Goal: Task Accomplishment & Management: Complete application form

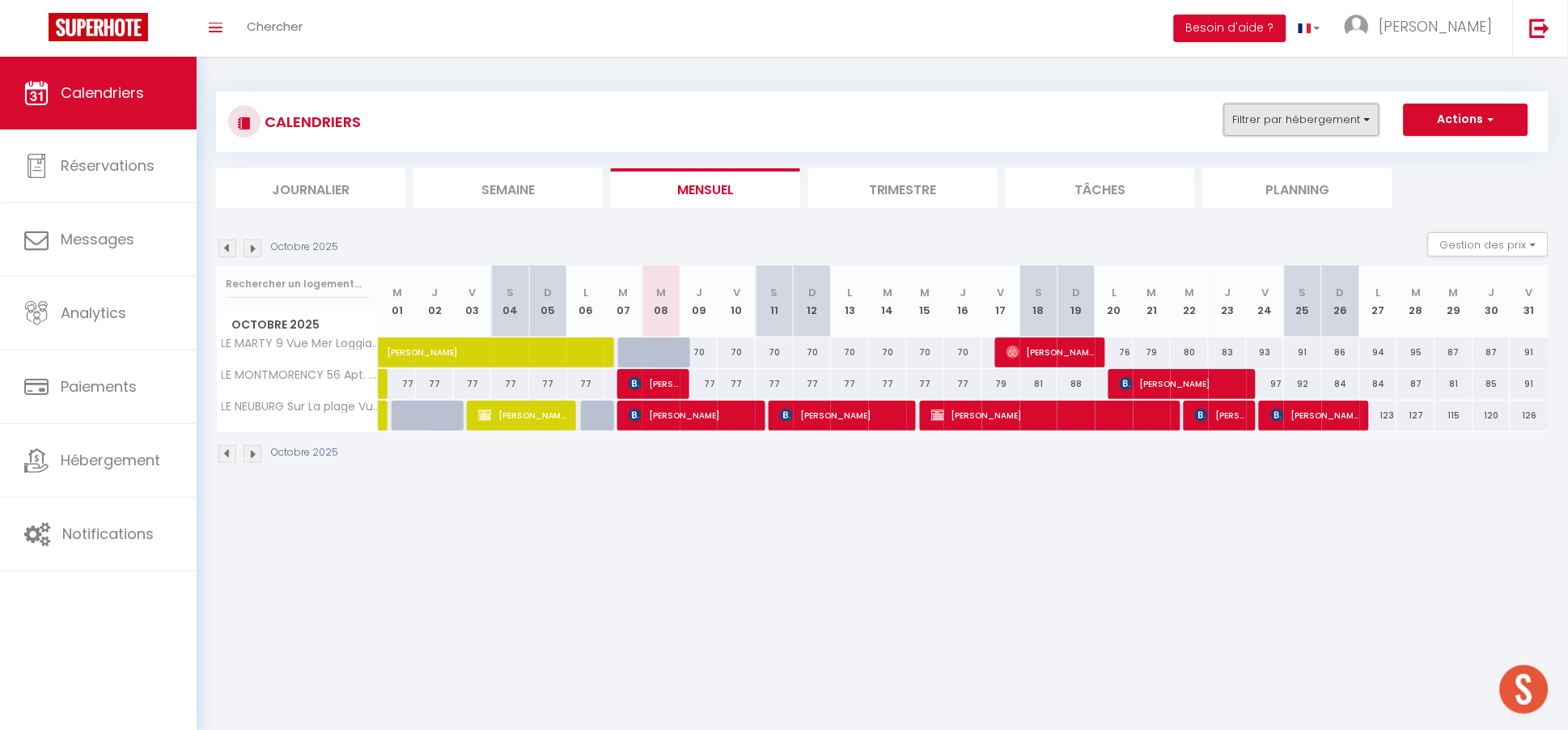
click at [1302, 121] on button "Filtrer par hébergement" at bounding box center [1302, 119] width 156 height 32
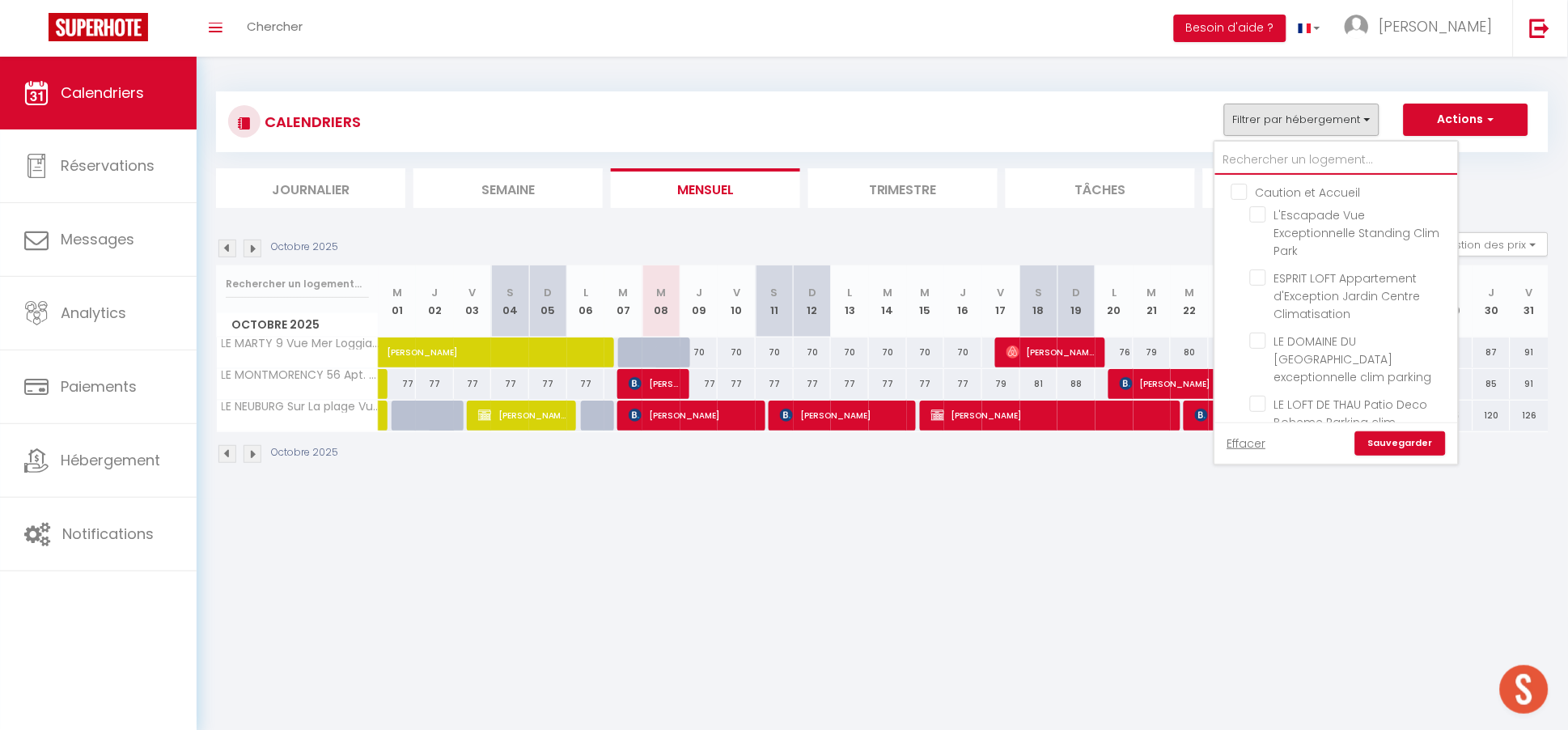
click at [1270, 152] on input "text" at bounding box center [1336, 159] width 242 height 29
type input "p"
checkbox input "false"
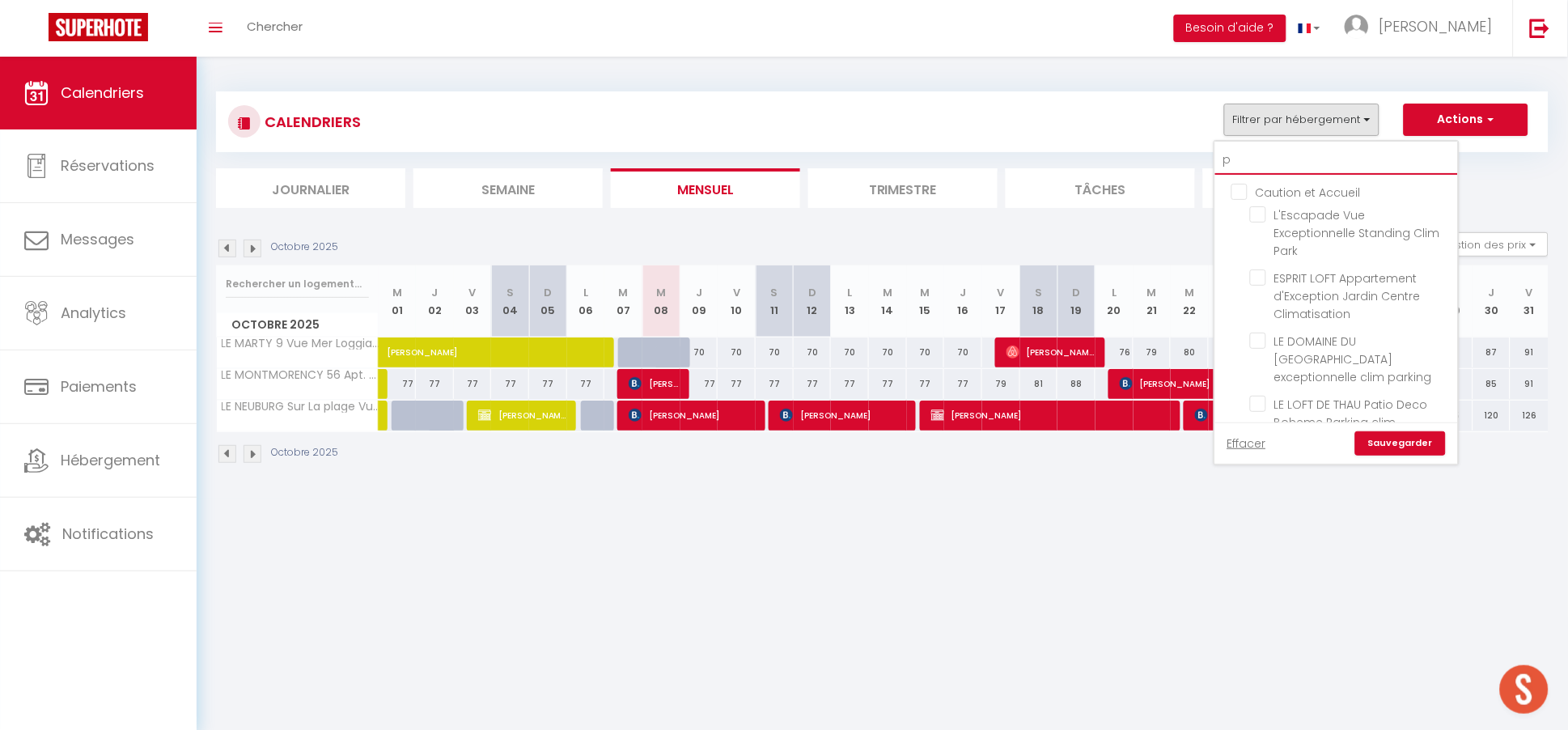
checkbox input "false"
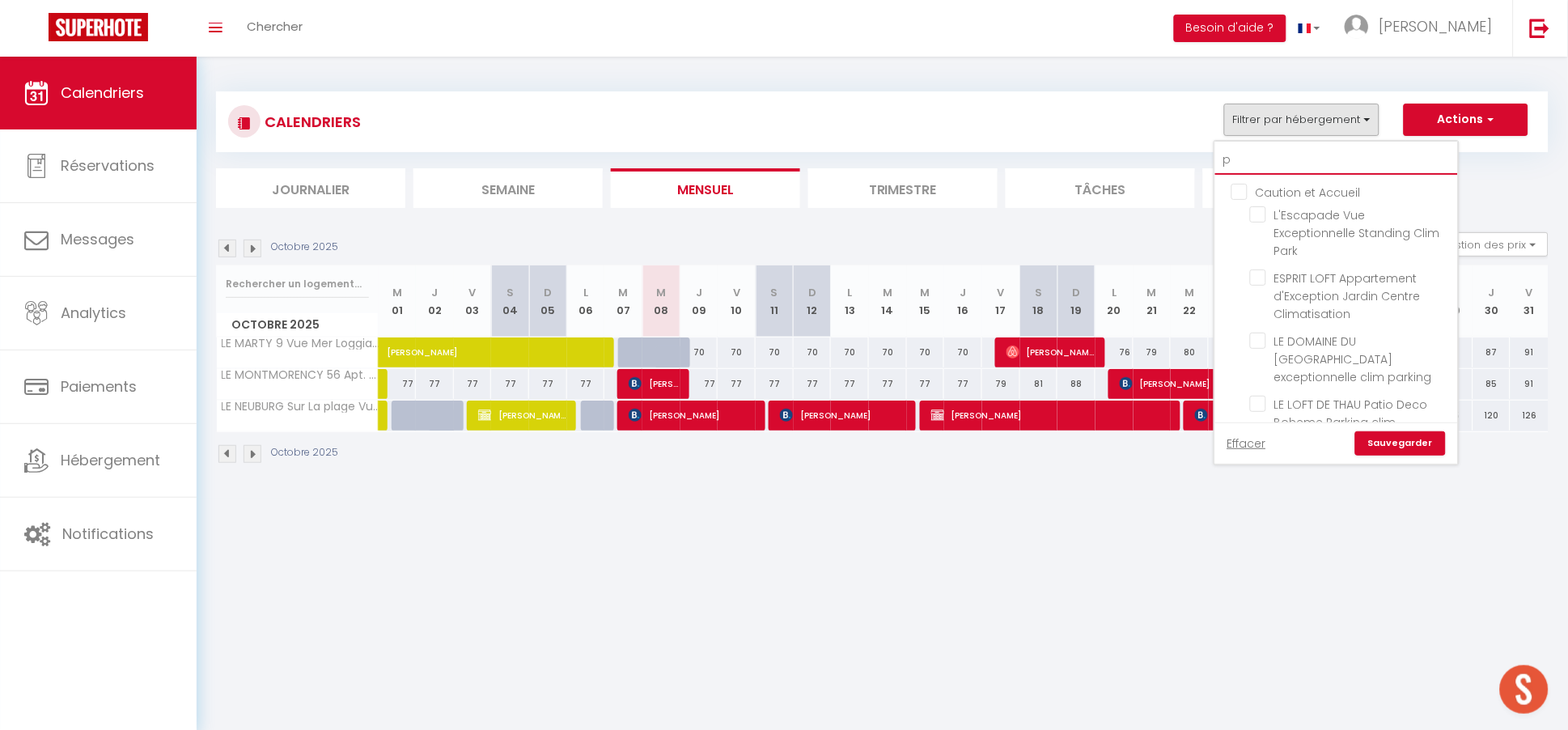
checkbox input "false"
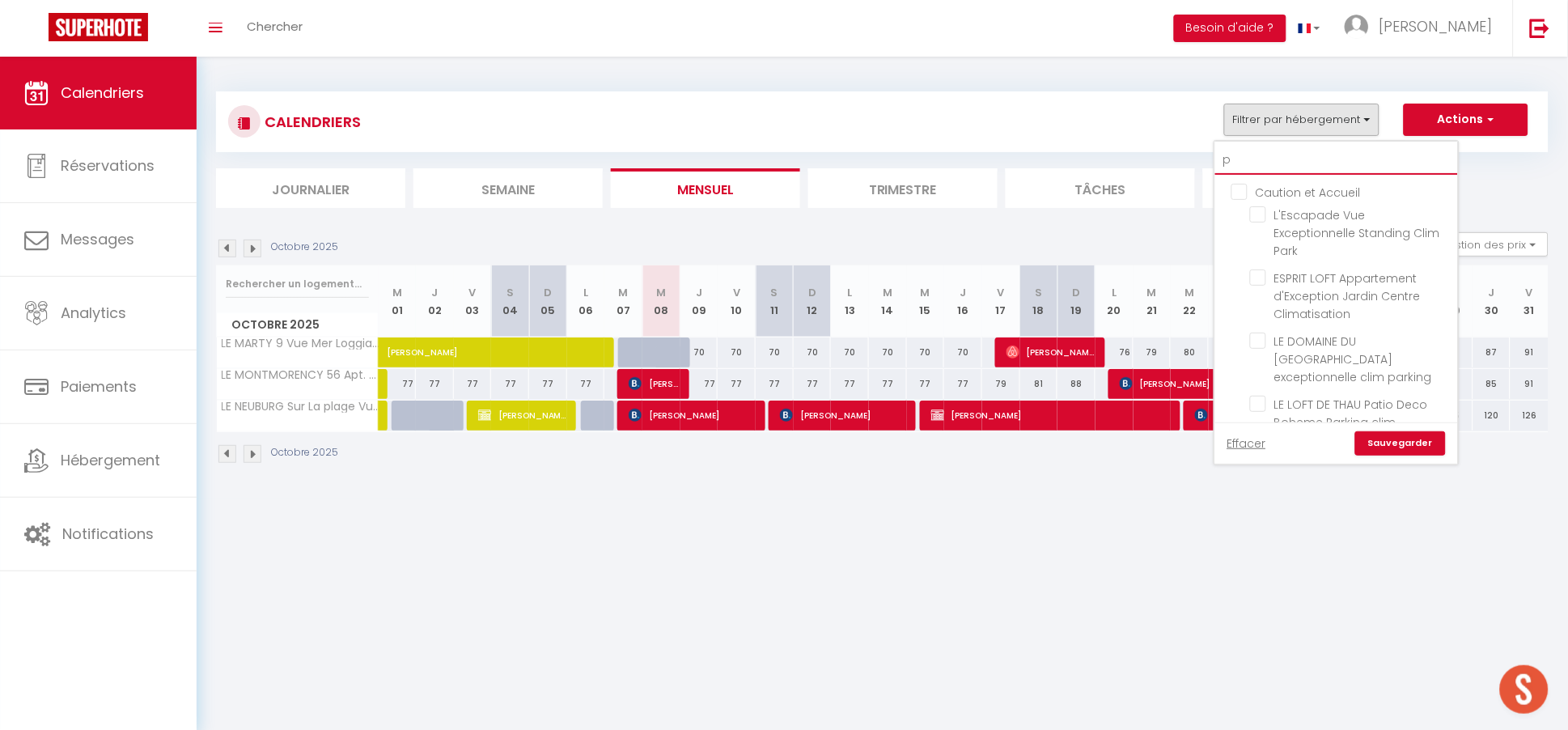
checkbox input "false"
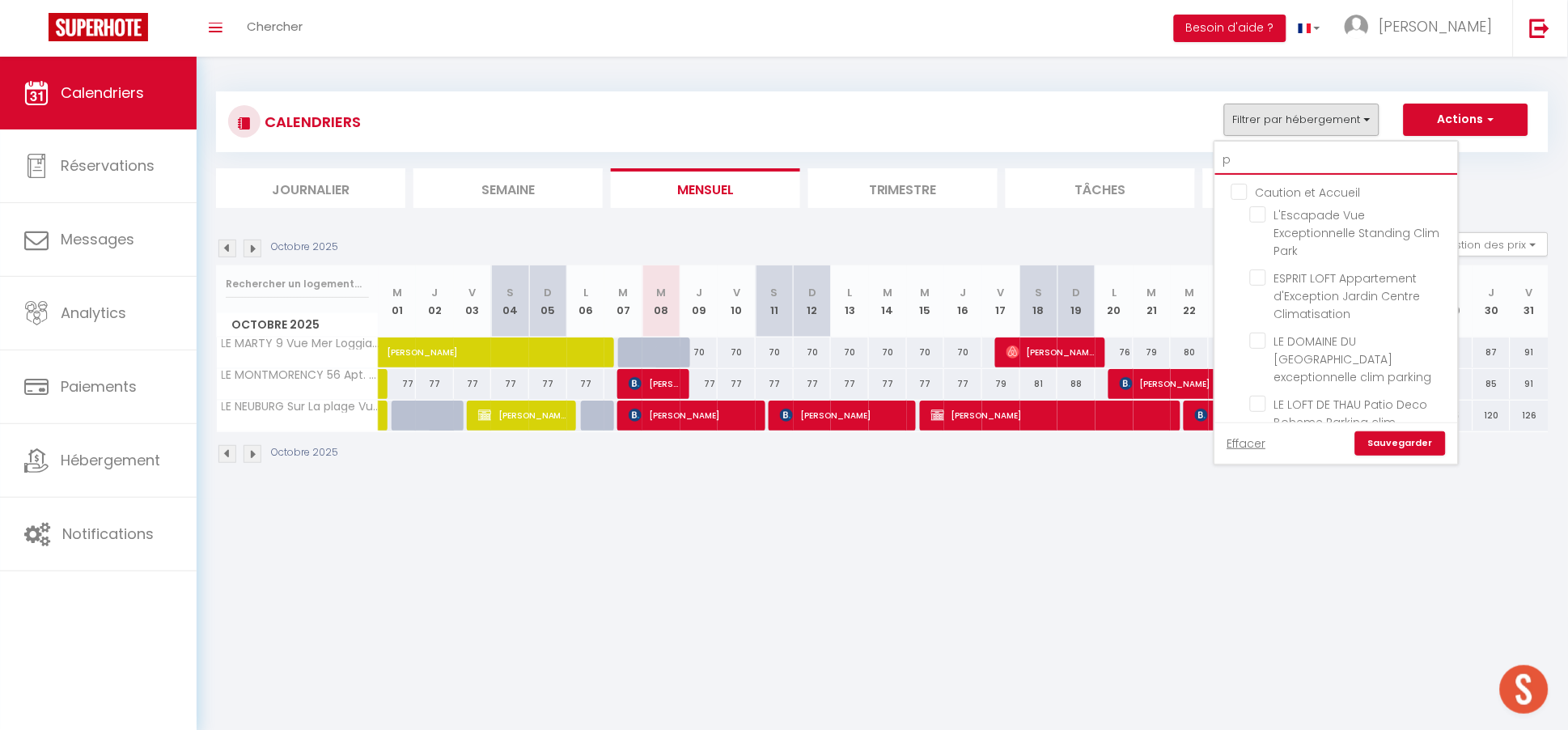
checkbox input "true"
checkbox input "false"
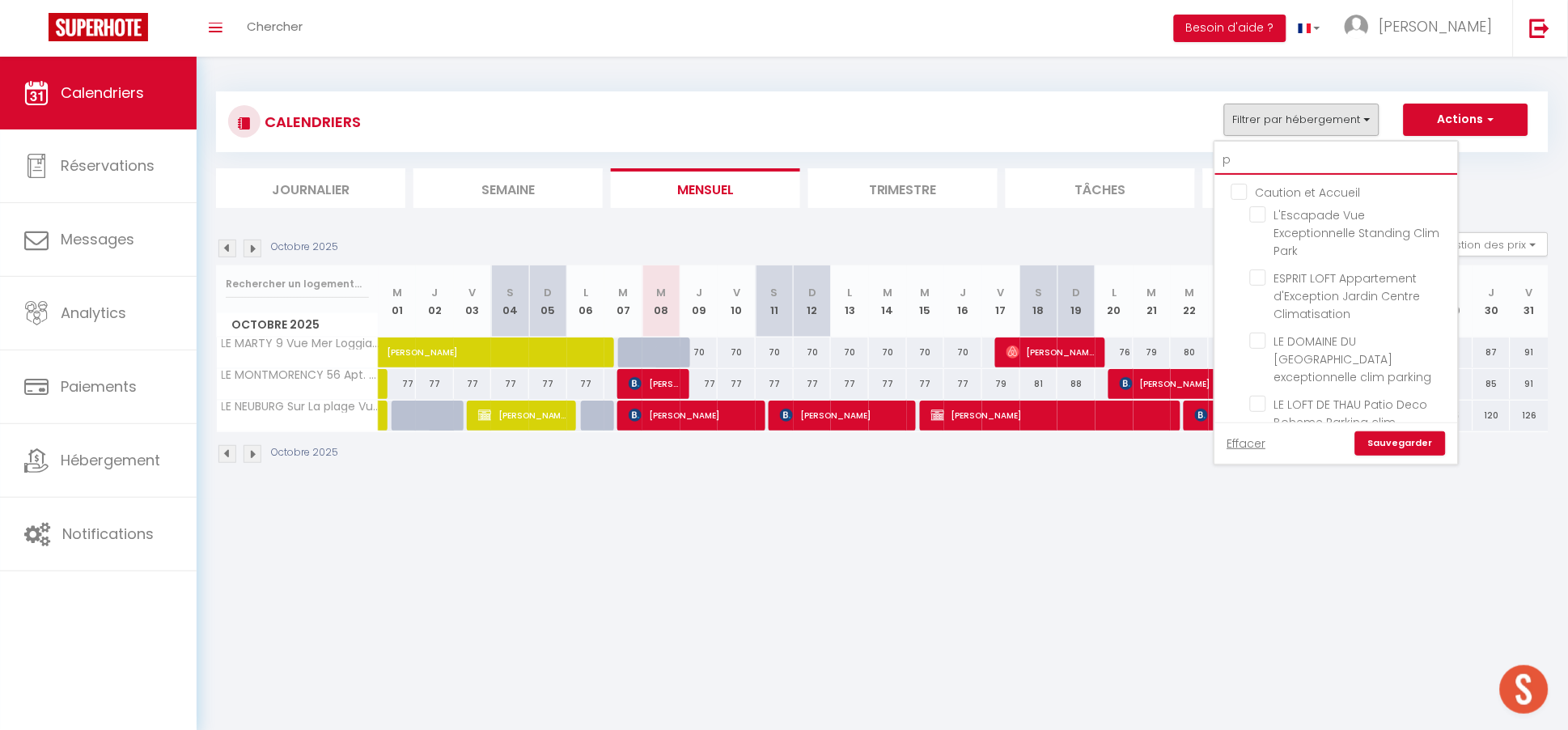
checkbox input "false"
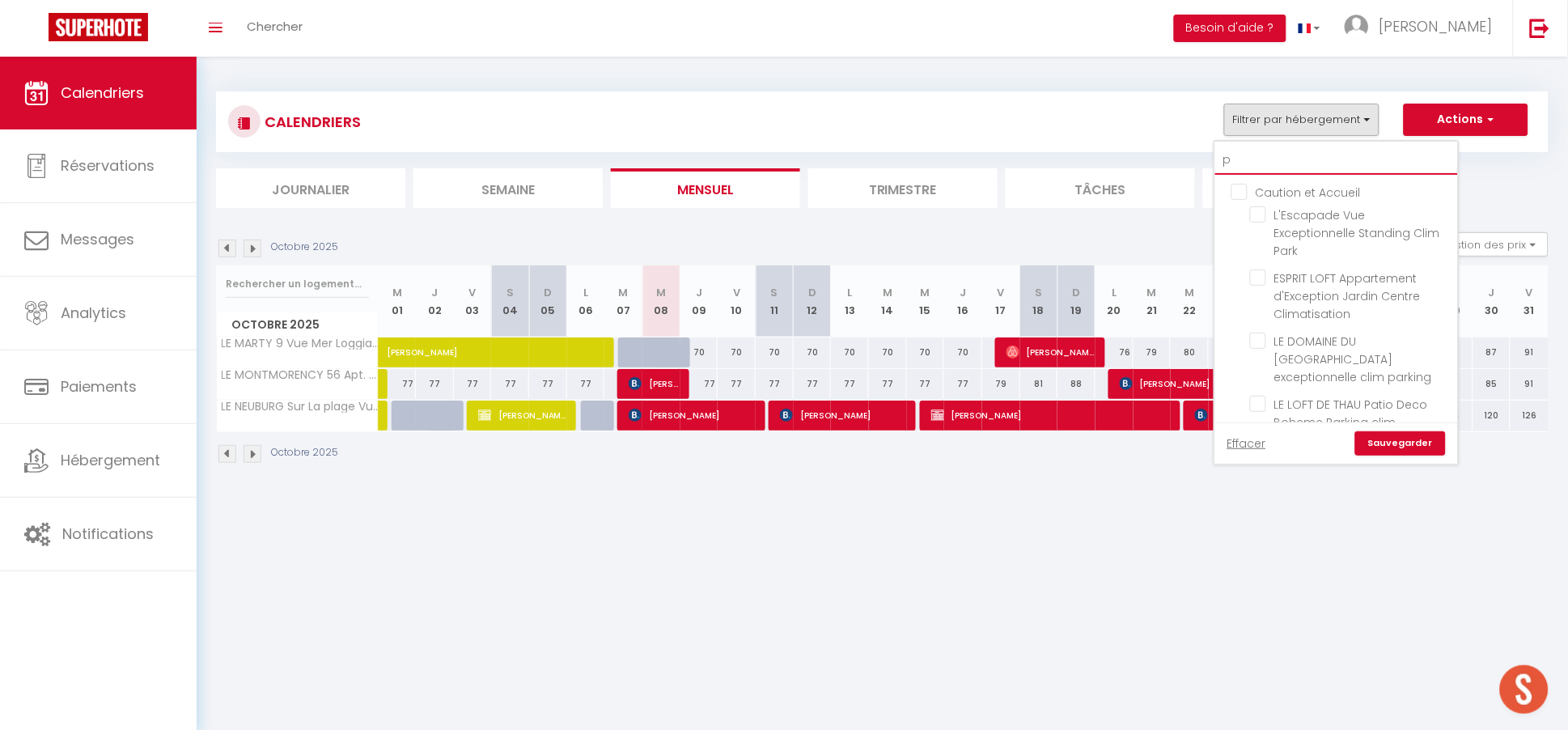
checkbox input "false"
type input "pa"
checkbox input "false"
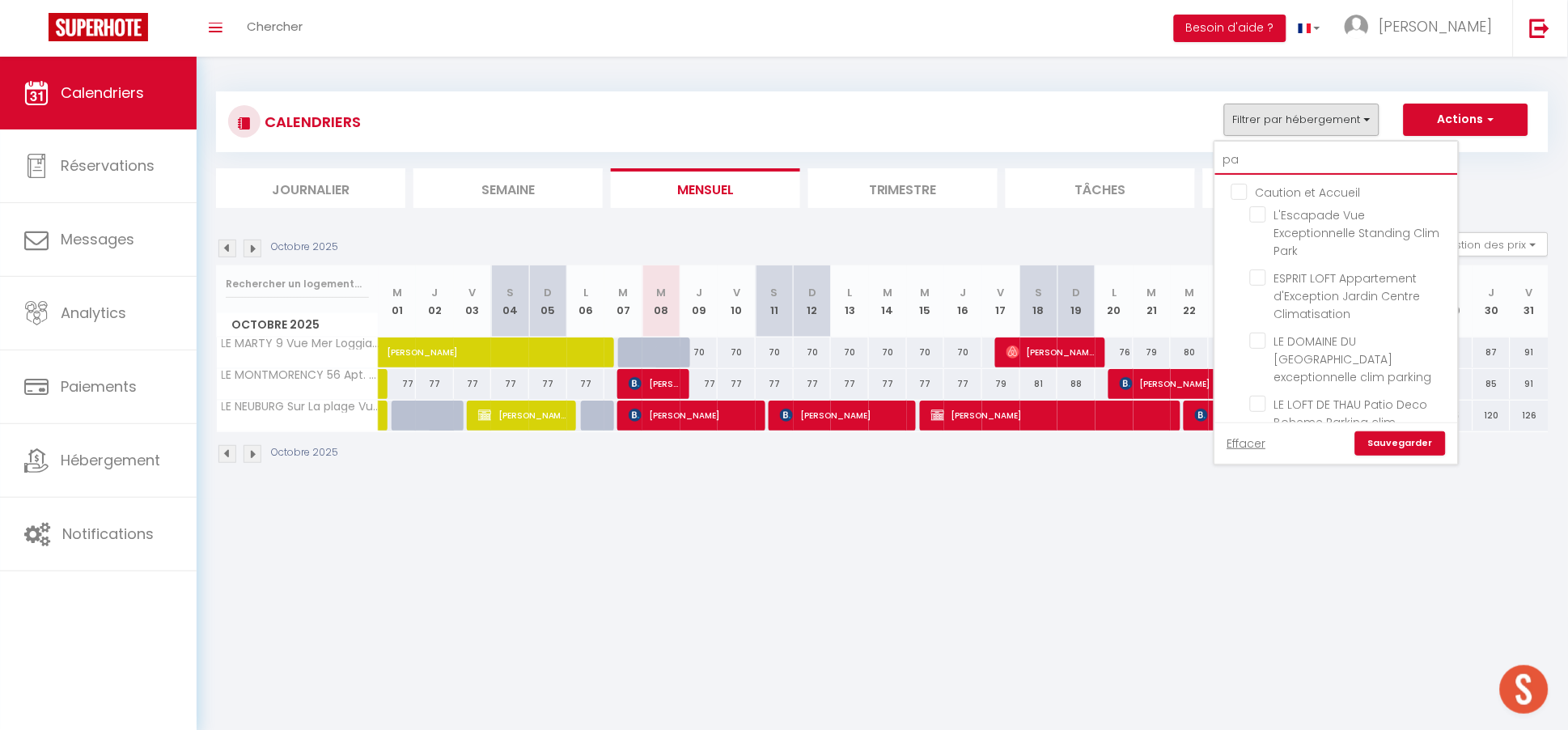
checkbox input "false"
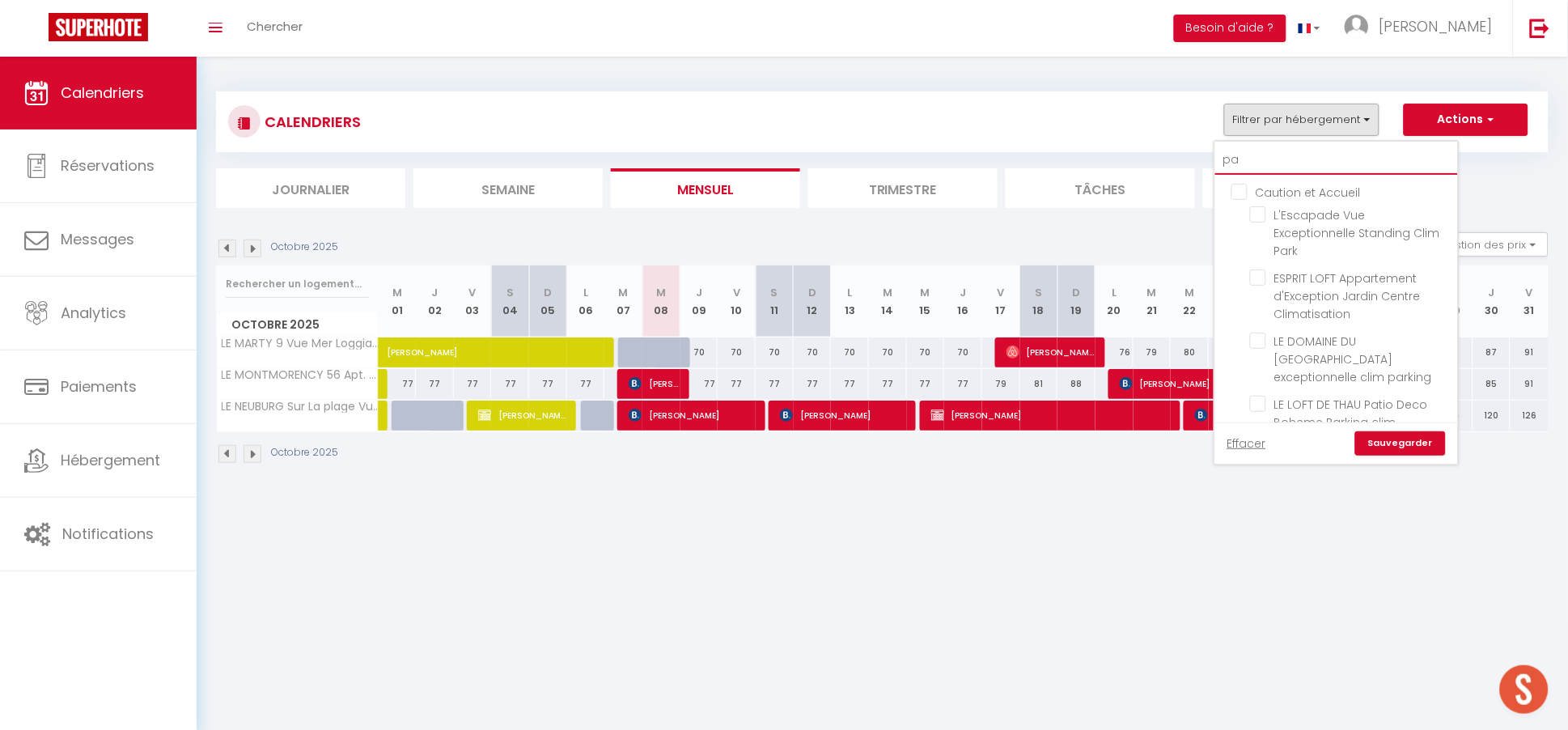
checkbox input "false"
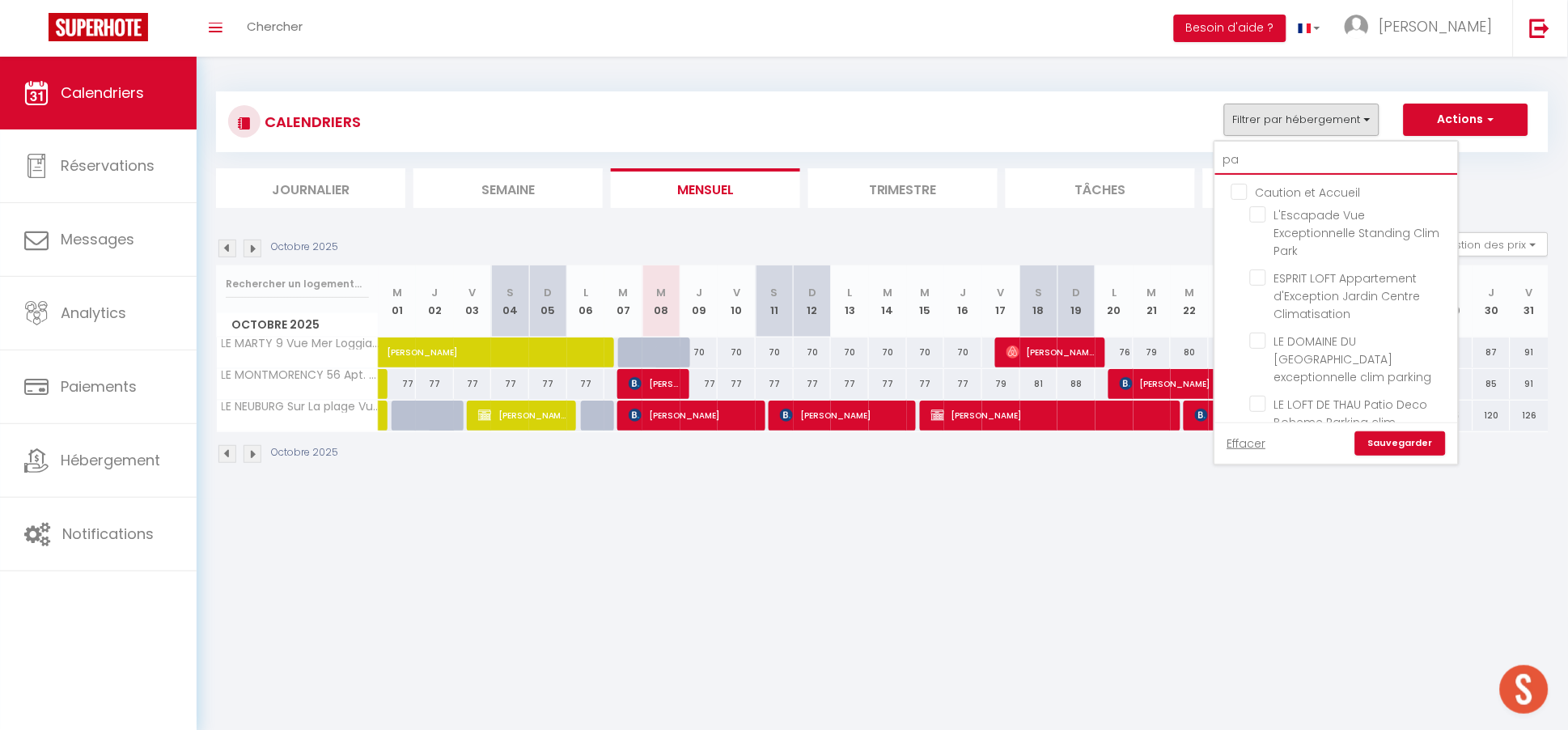
checkbox input "false"
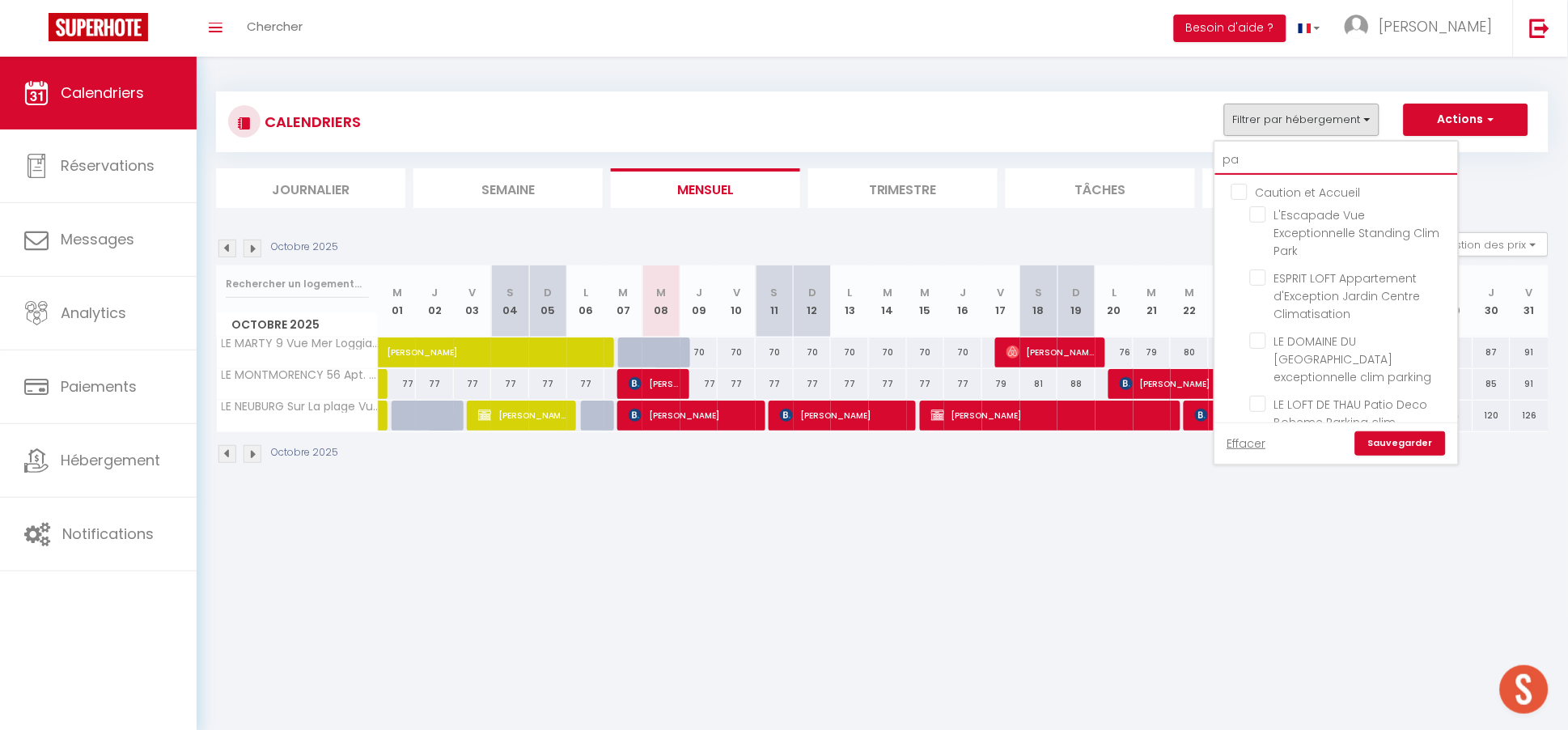
type input "par"
checkbox input "false"
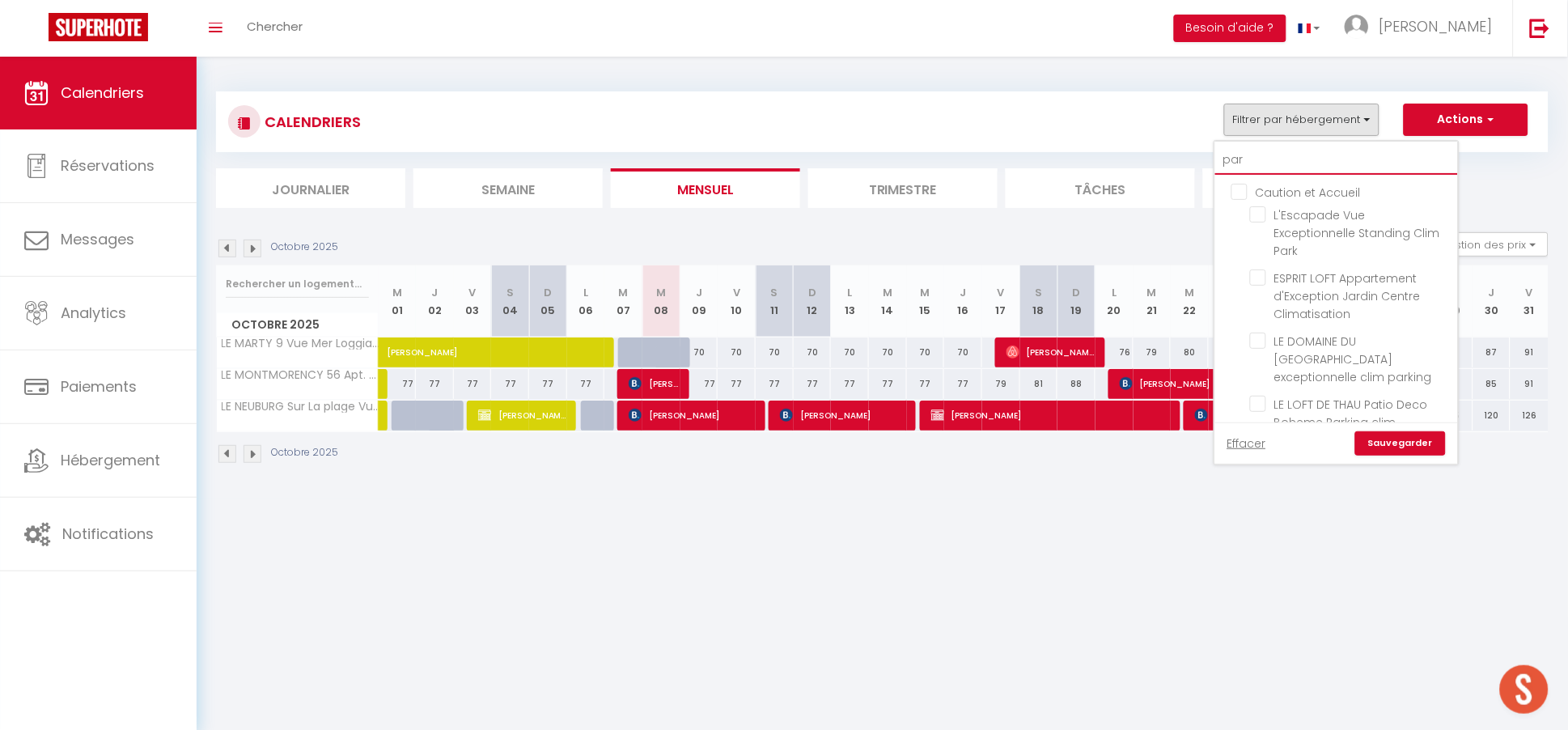
checkbox input "false"
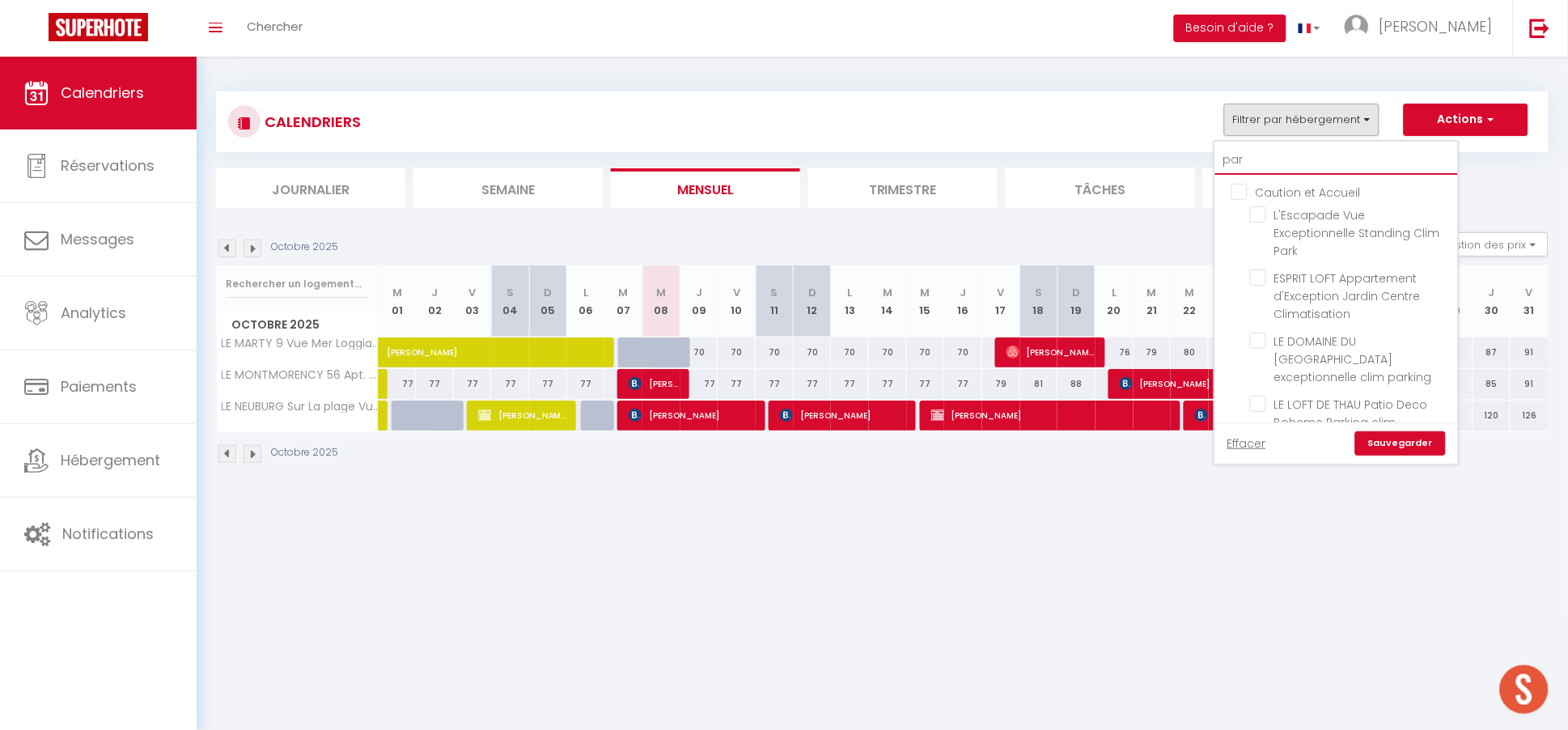
checkbox input "false"
type input "parc"
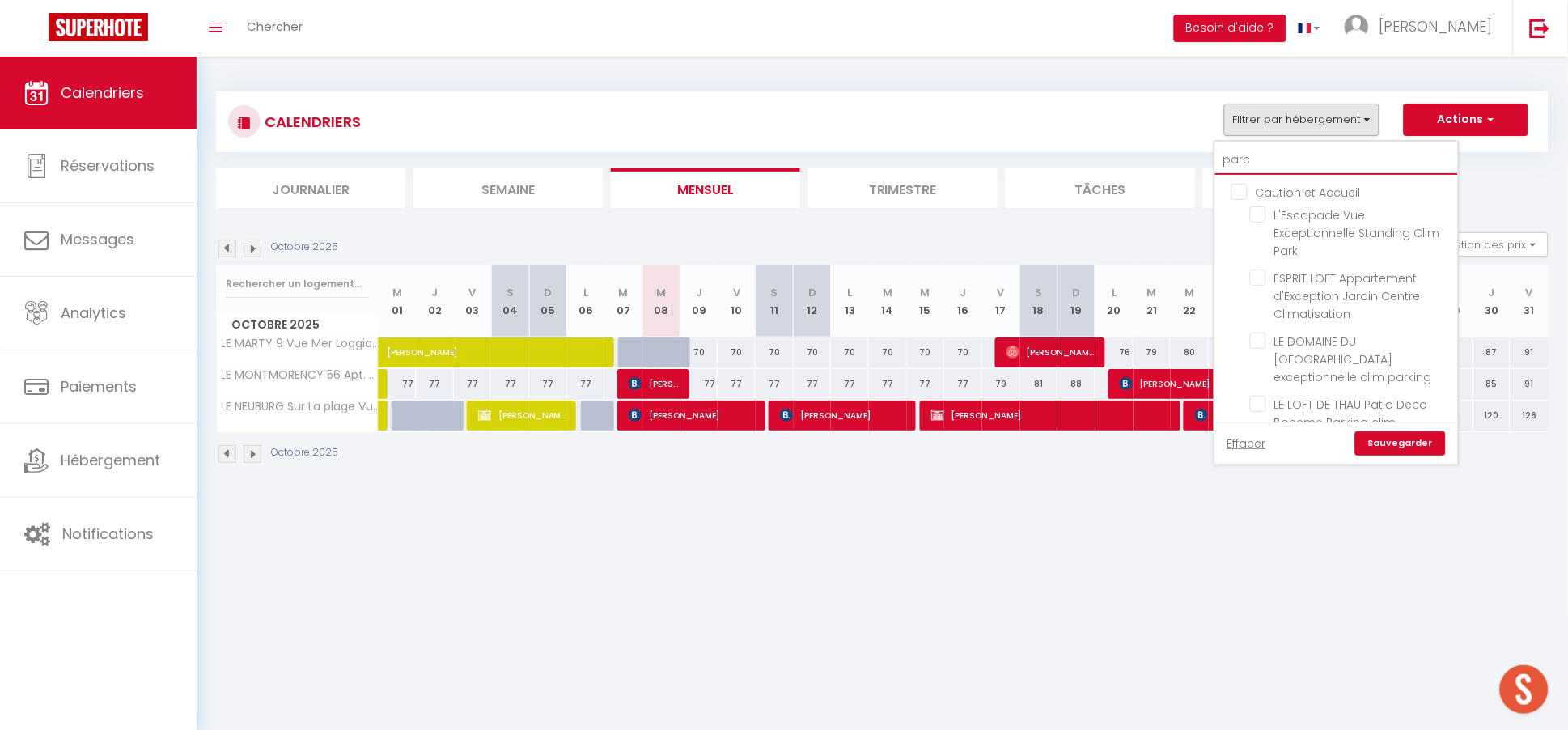
checkbox input "false"
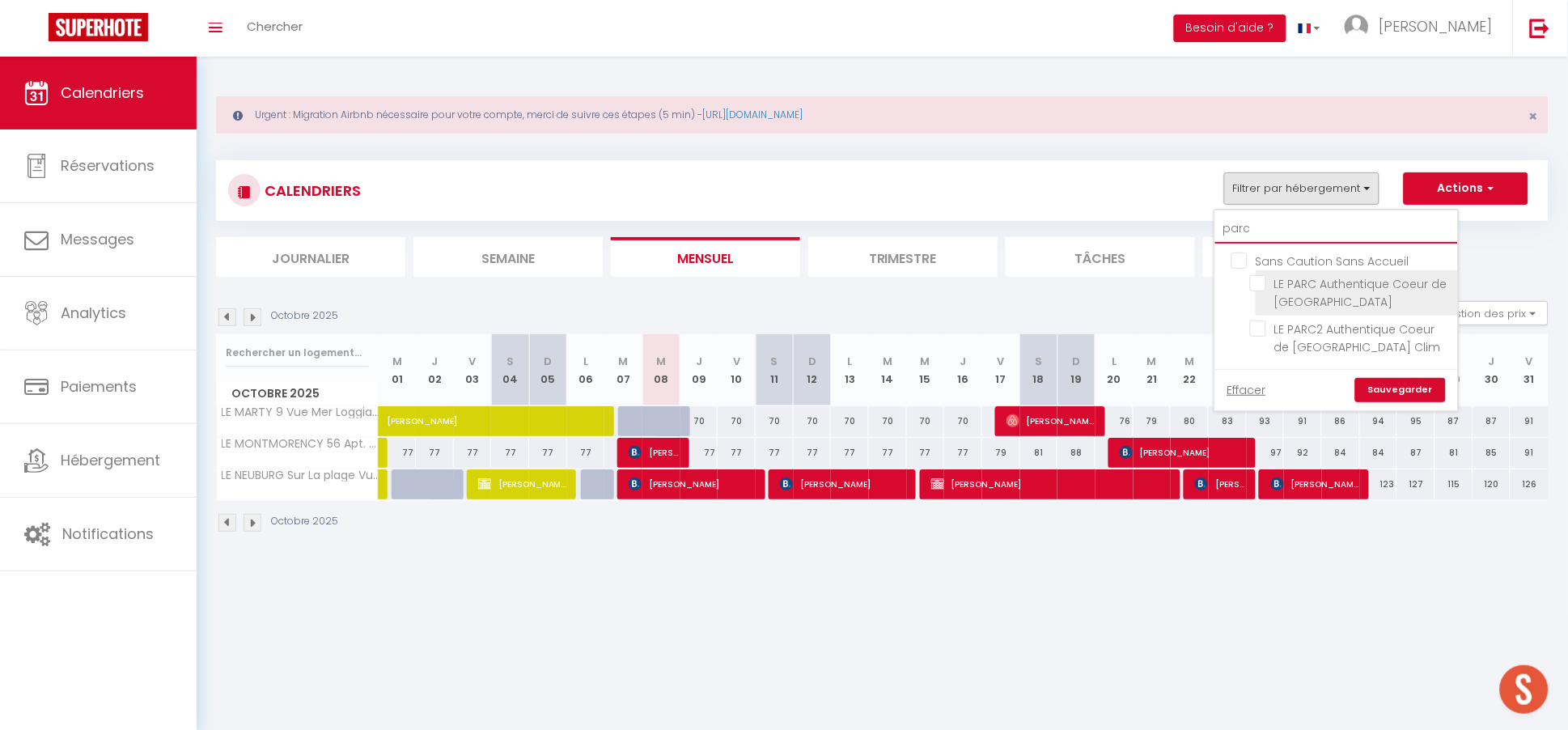
type input "parc"
click at [1259, 285] on input "LE PARC Authentique Coeur de [GEOGRAPHIC_DATA]" at bounding box center [1350, 283] width 202 height 16
checkbox input "true"
checkbox input "false"
click at [1390, 381] on link "Sauvegarder" at bounding box center [1401, 390] width 91 height 25
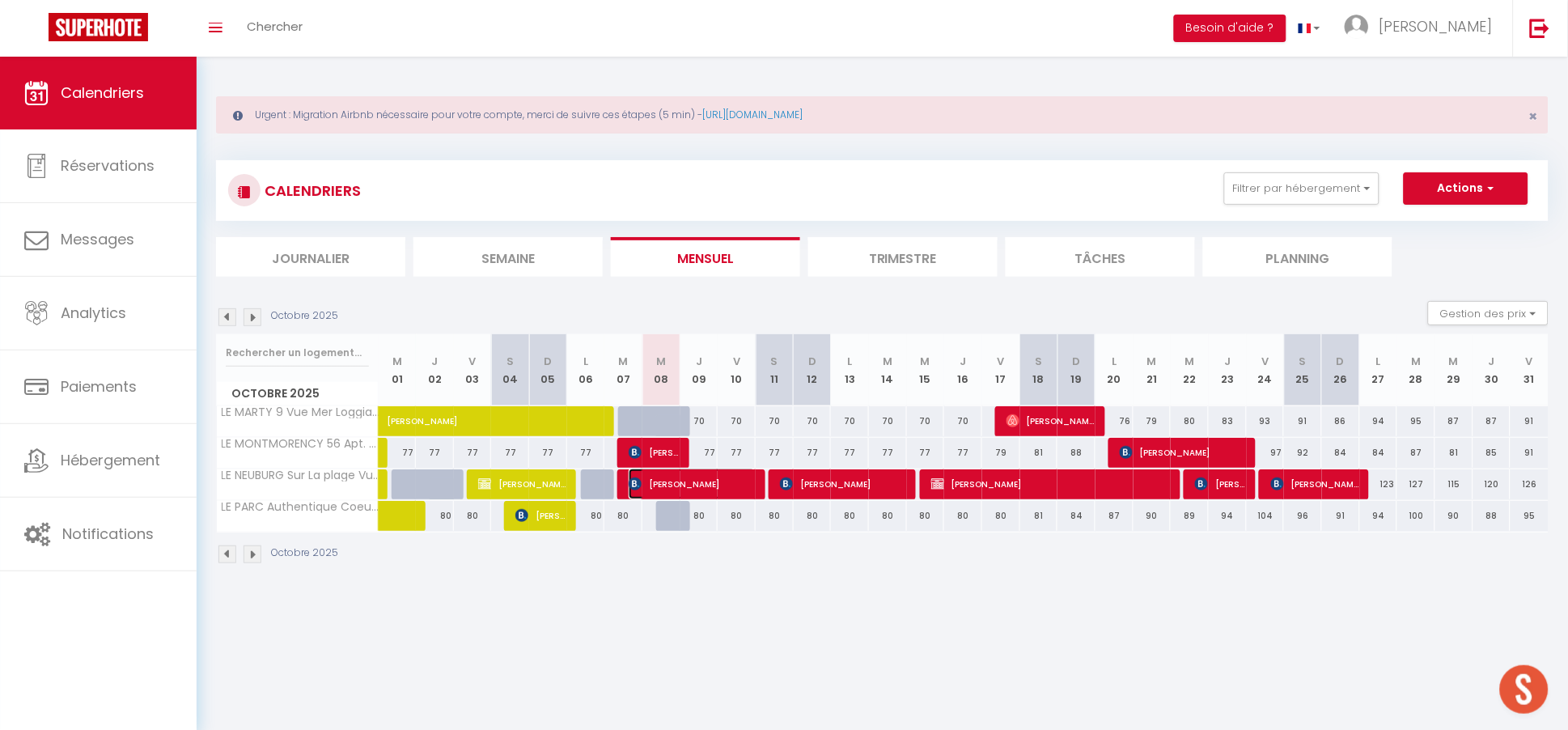
click at [676, 481] on span "[PERSON_NAME]" at bounding box center [691, 483] width 127 height 31
select select "OK"
select select "0"
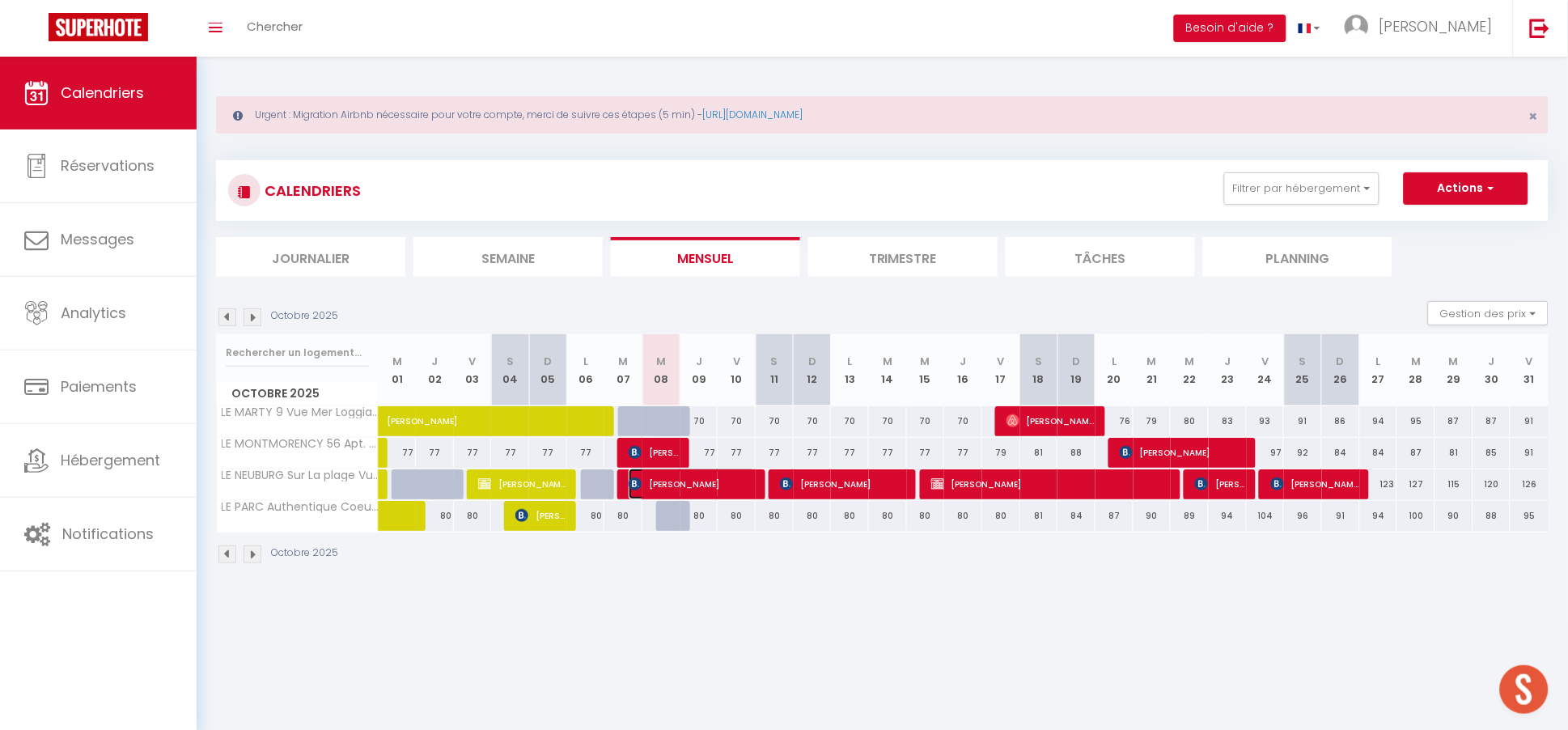
select select "1"
select select
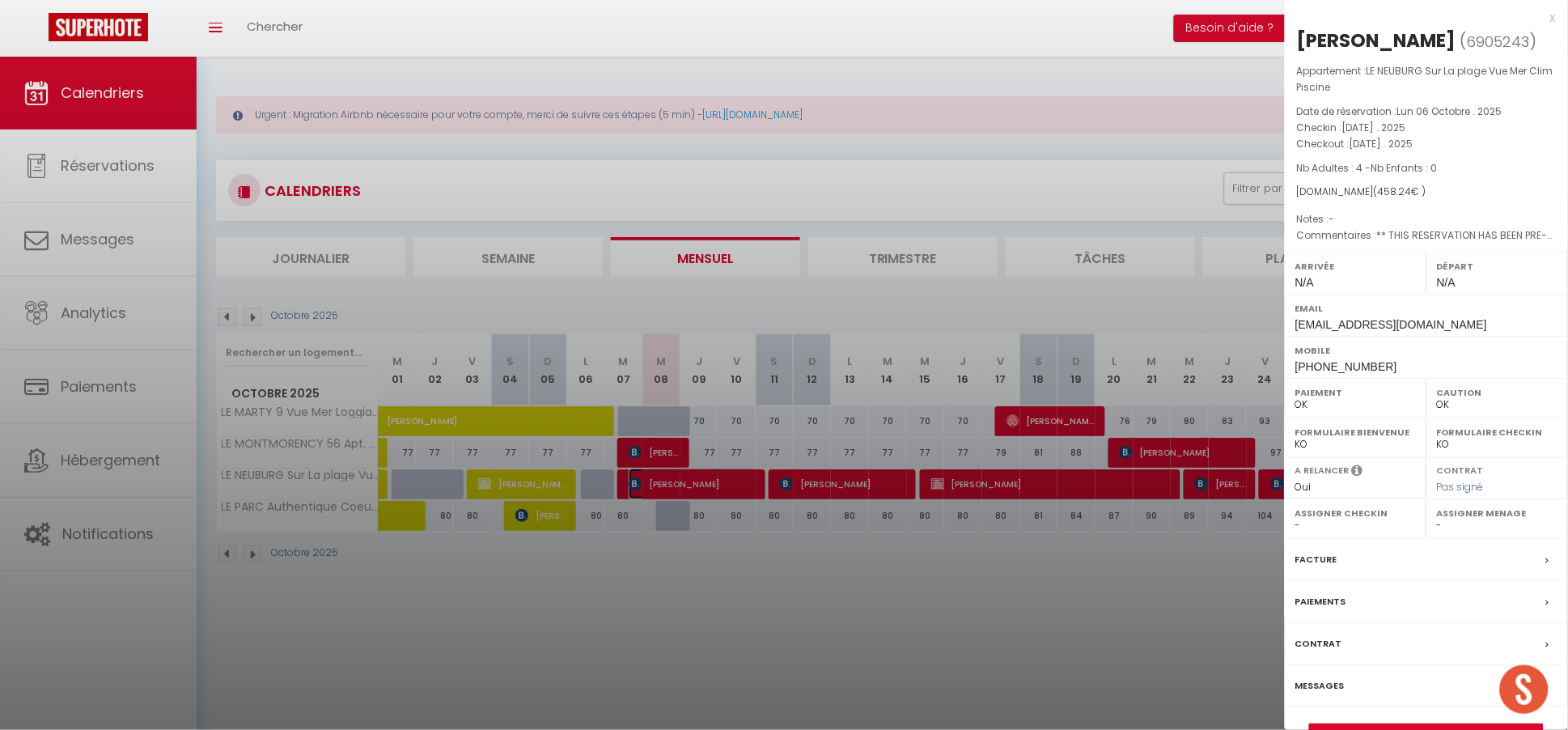
select select "43637"
click at [1409, 724] on link "Détails de la réservation" at bounding box center [1426, 734] width 233 height 21
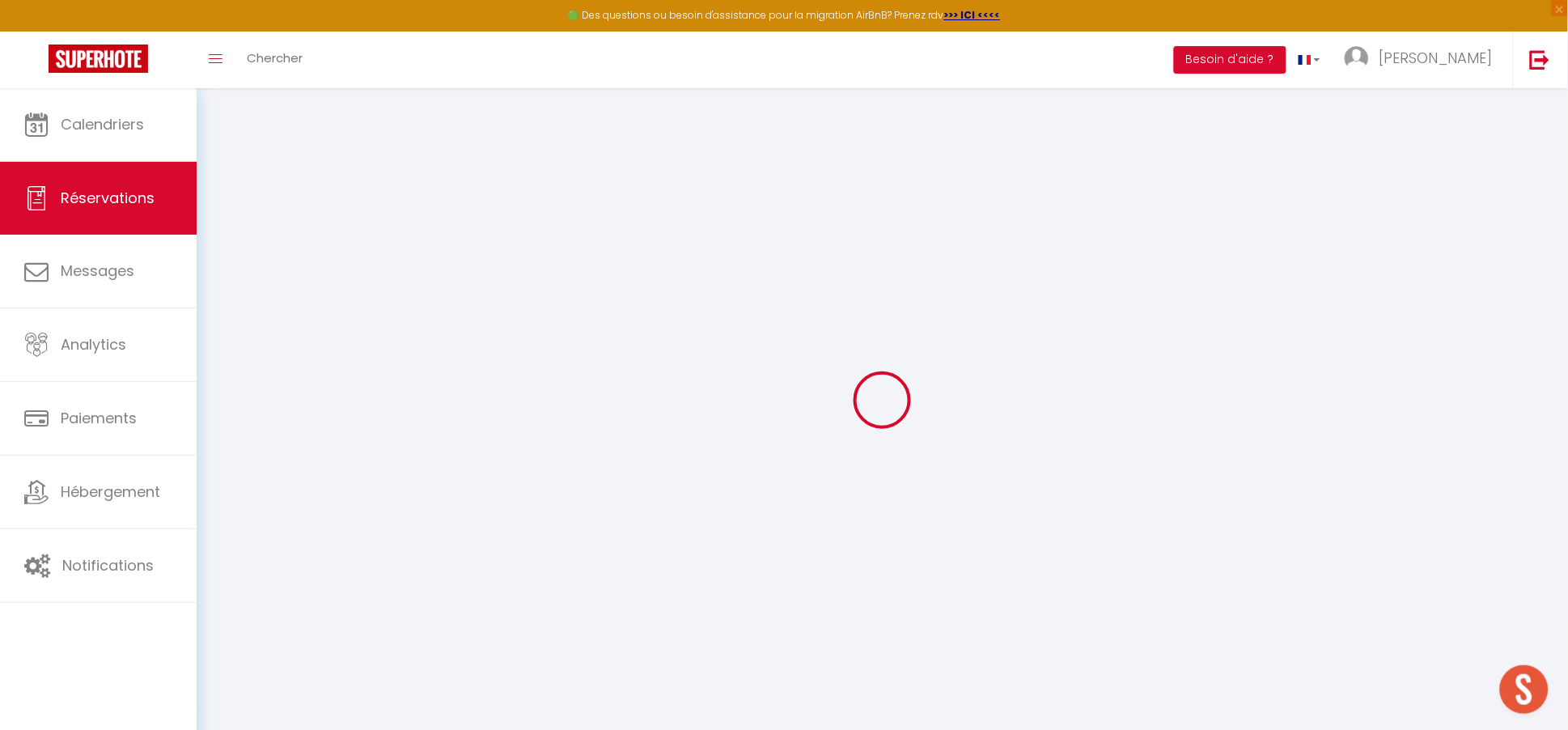
type input "[PERSON_NAME]"
type input "taglang"
type input "[EMAIL_ADDRESS][DOMAIN_NAME]"
type input "[PHONE_NUMBER]"
type input "67390"
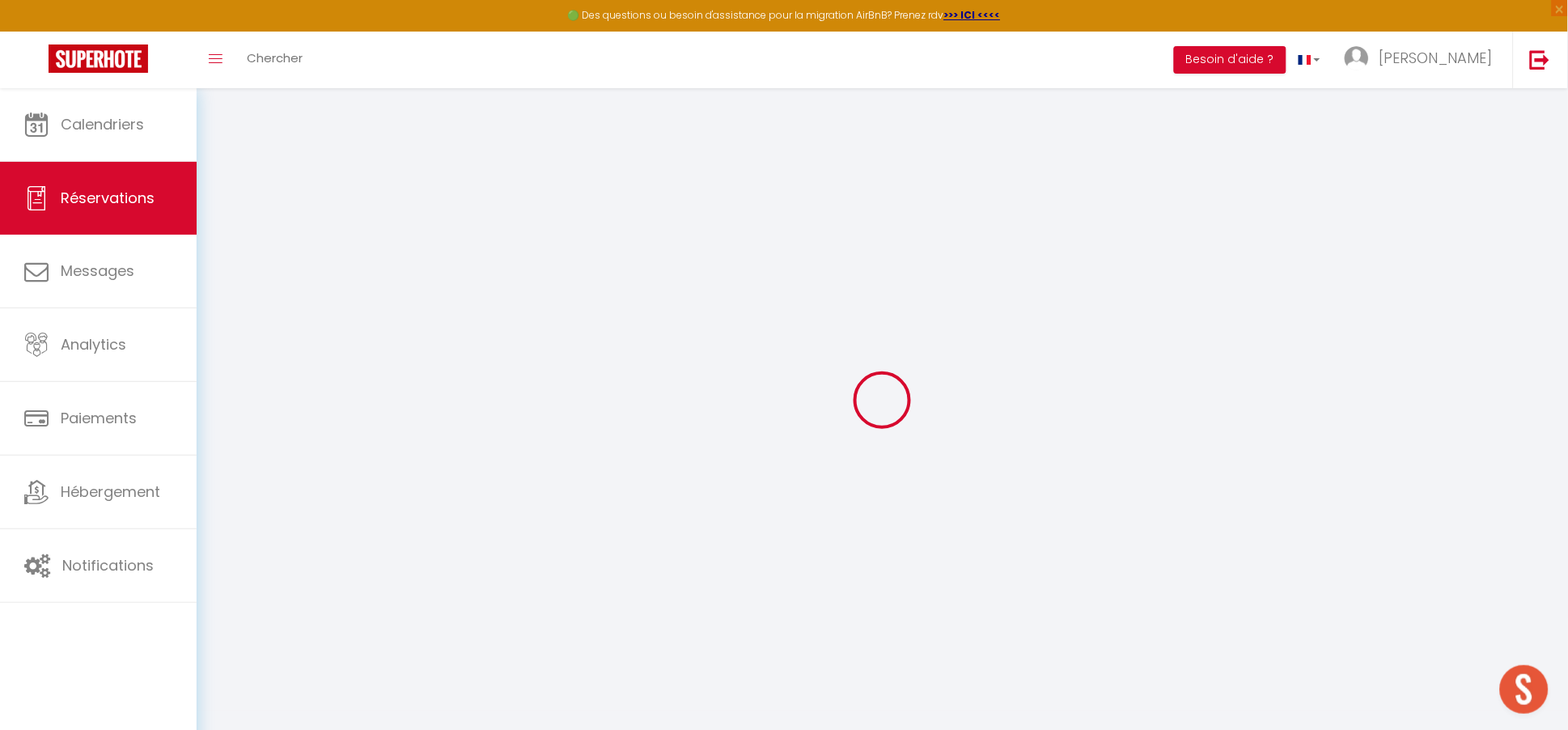
type input "[STREET_ADDRESS]"
type input "saasenheim"
select select "FR"
type input "20"
type input "95.08"
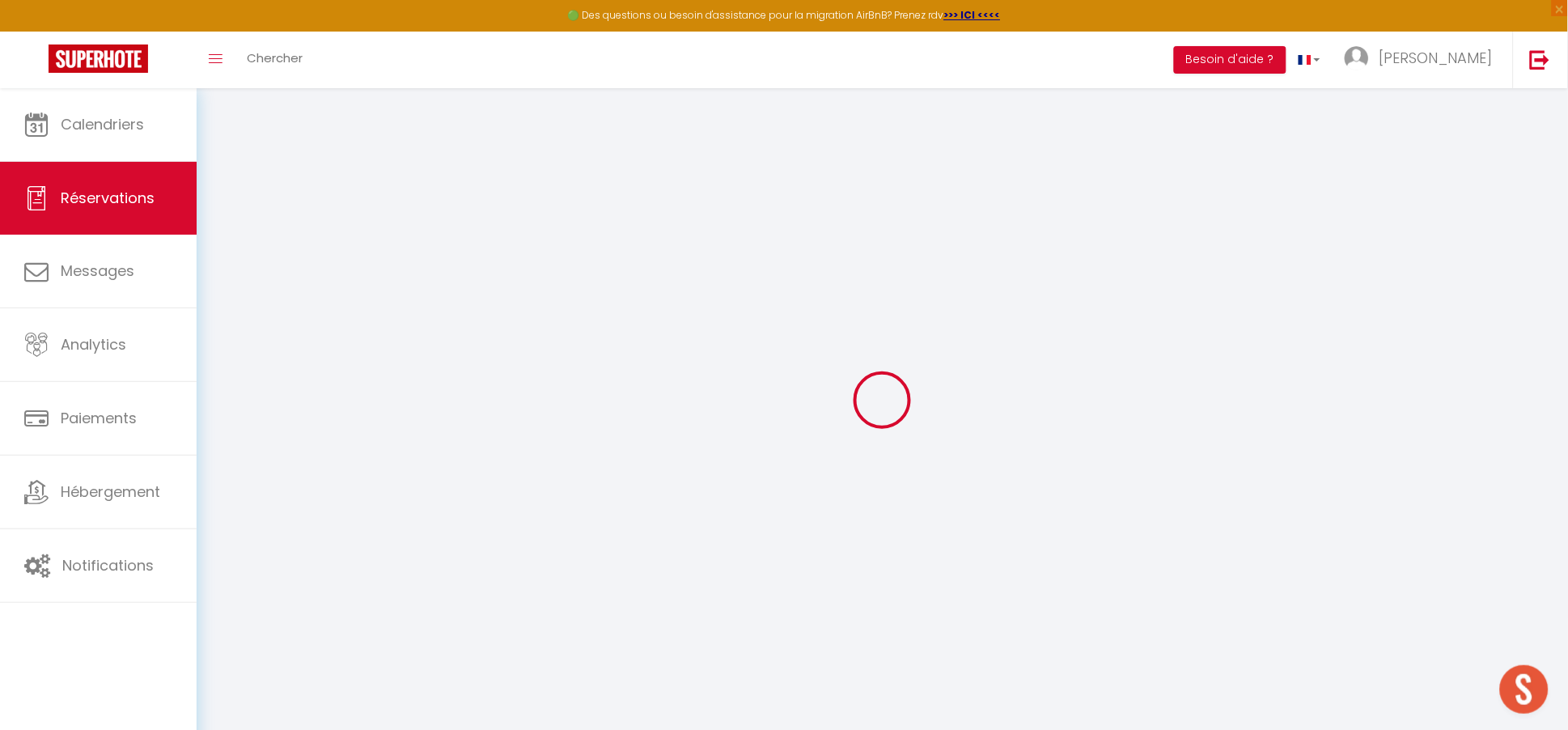
type input "6.42"
select select "29357"
select select "1"
select select
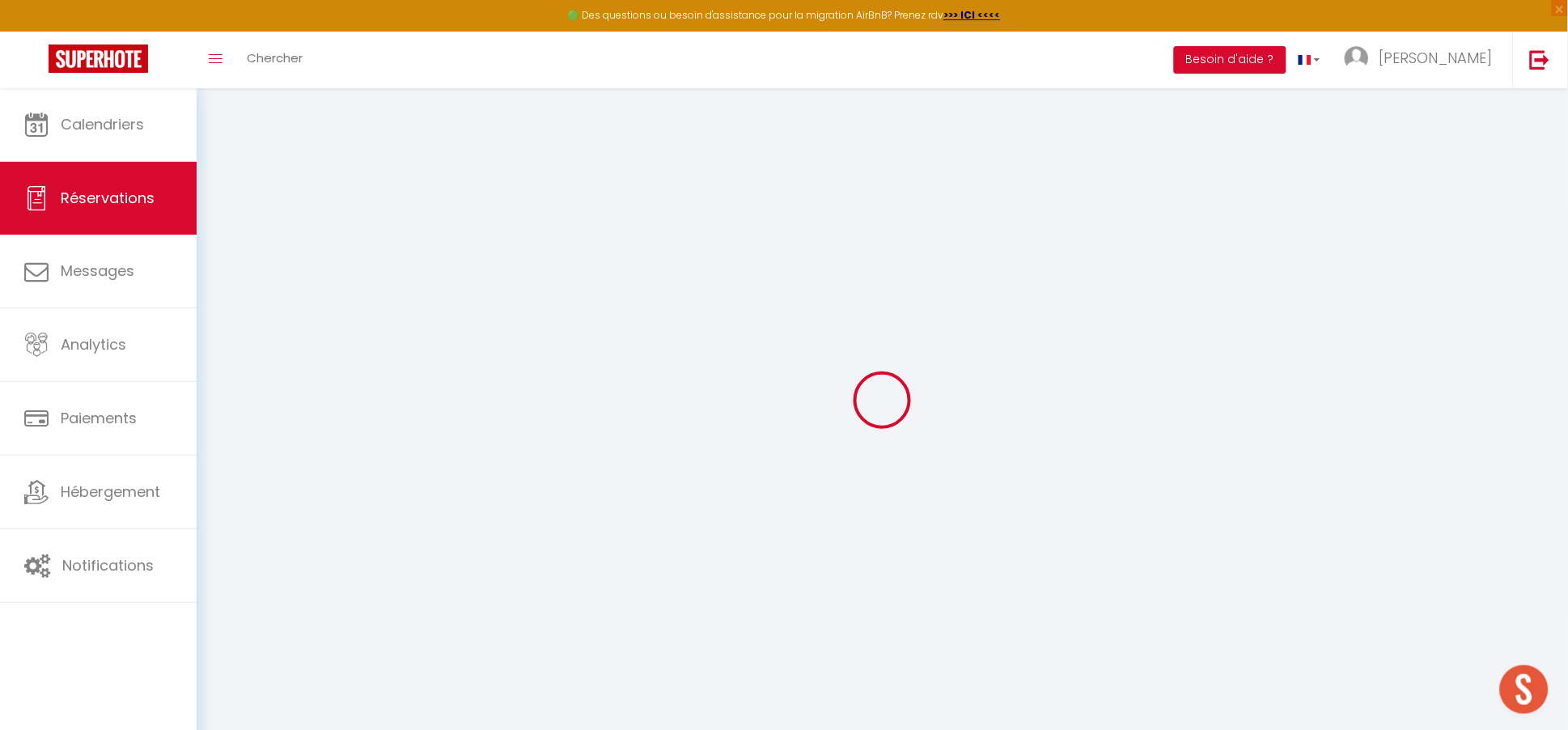
type input "4"
select select "12"
select select "15"
type input "362.16"
checkbox input "false"
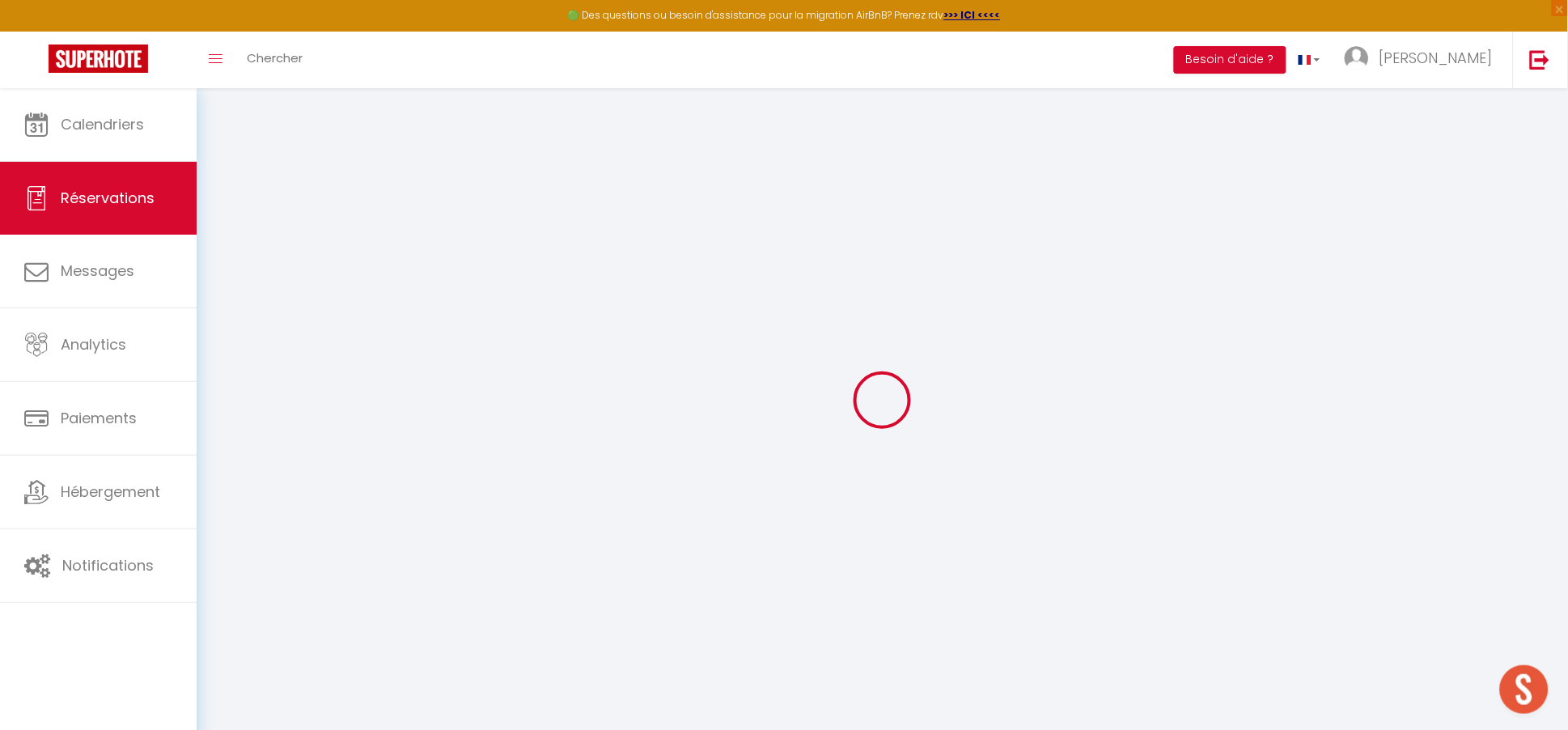
type input "0"
select select "2"
type input "50"
type input "20"
type input "0"
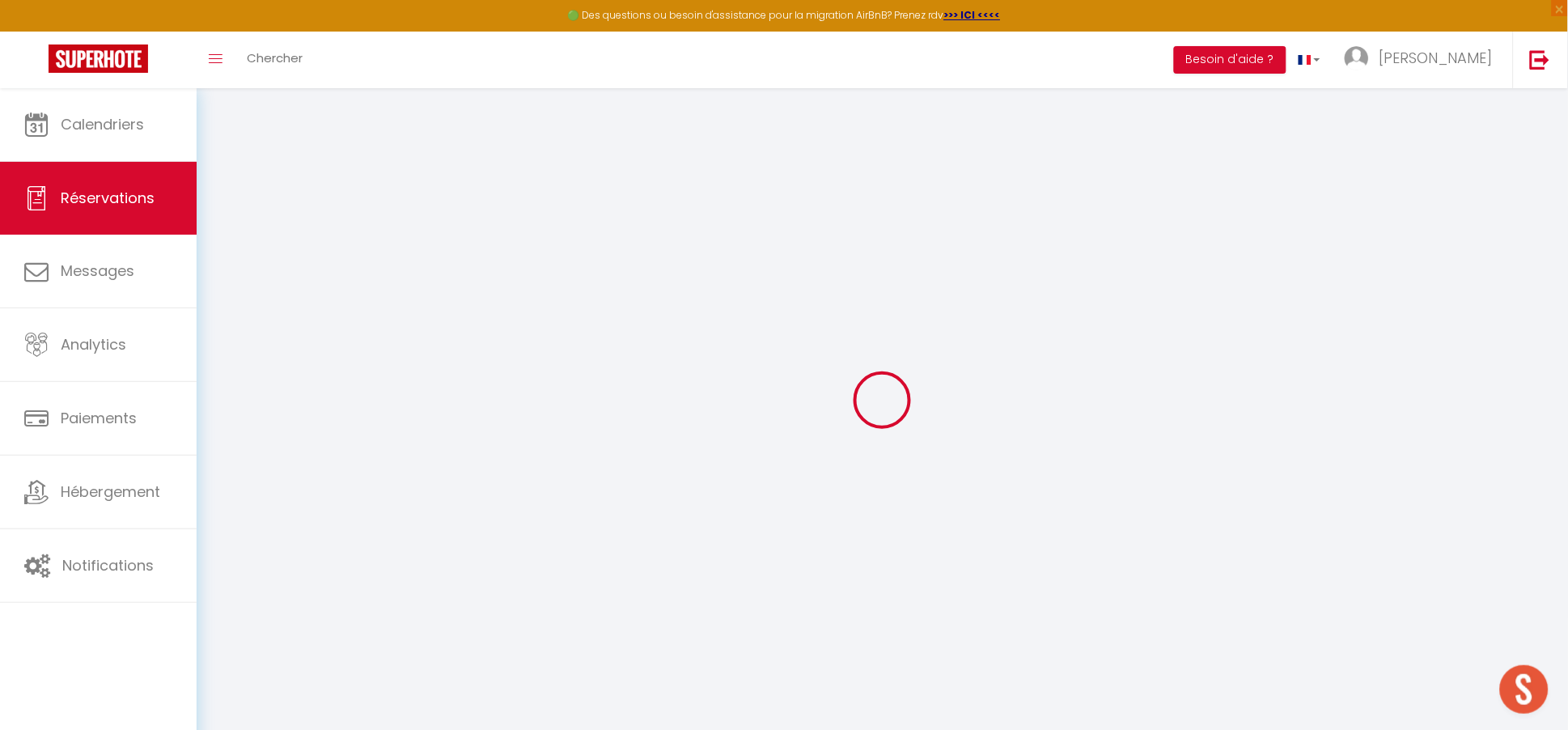
select select
checkbox input "false"
select select
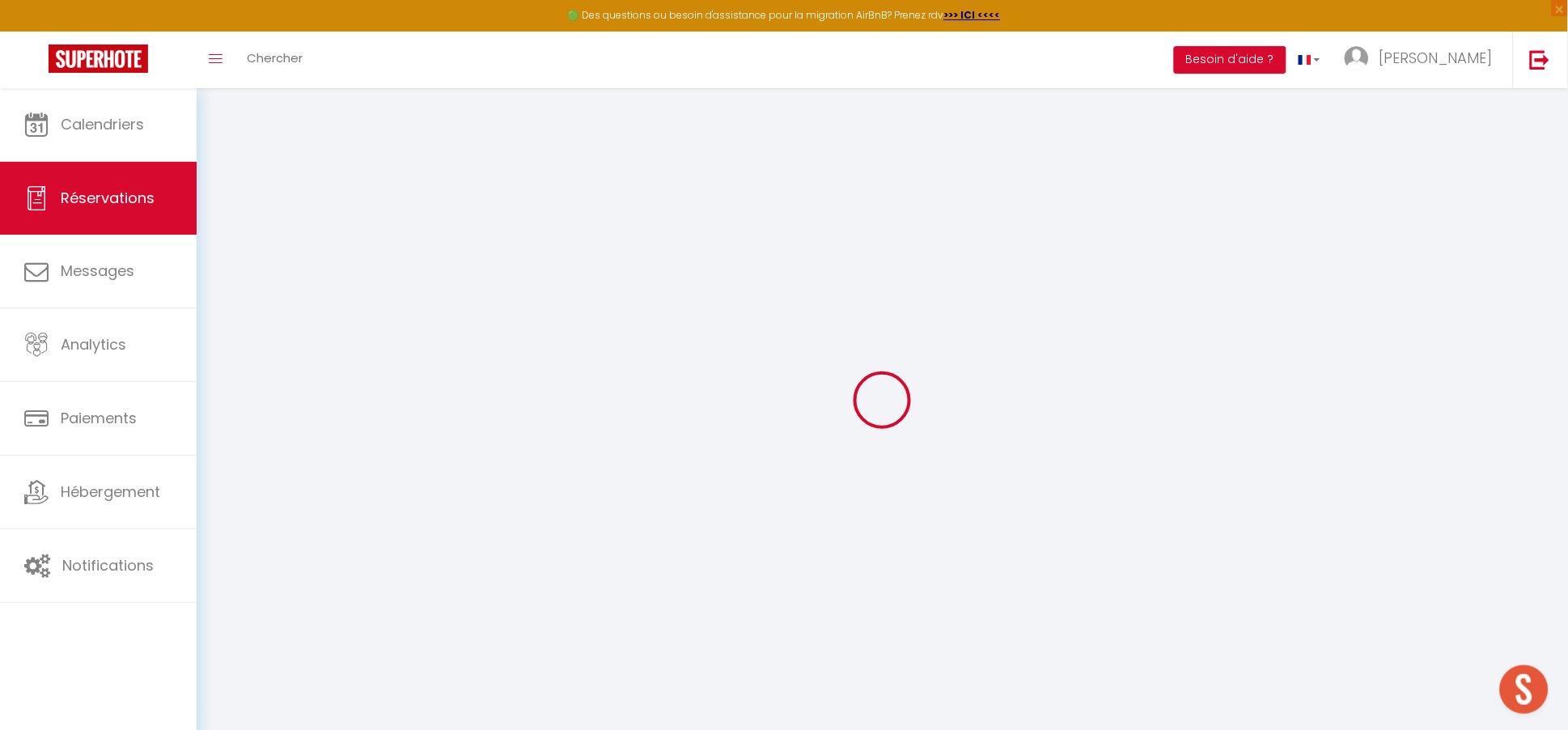
checkbox input "false"
select select
checkbox input "false"
type voyageur1 "** THIS RESERVATION HAS BEEN PRE-PAID ** BOOKING NOTE : Payment charge is EUR 6…"
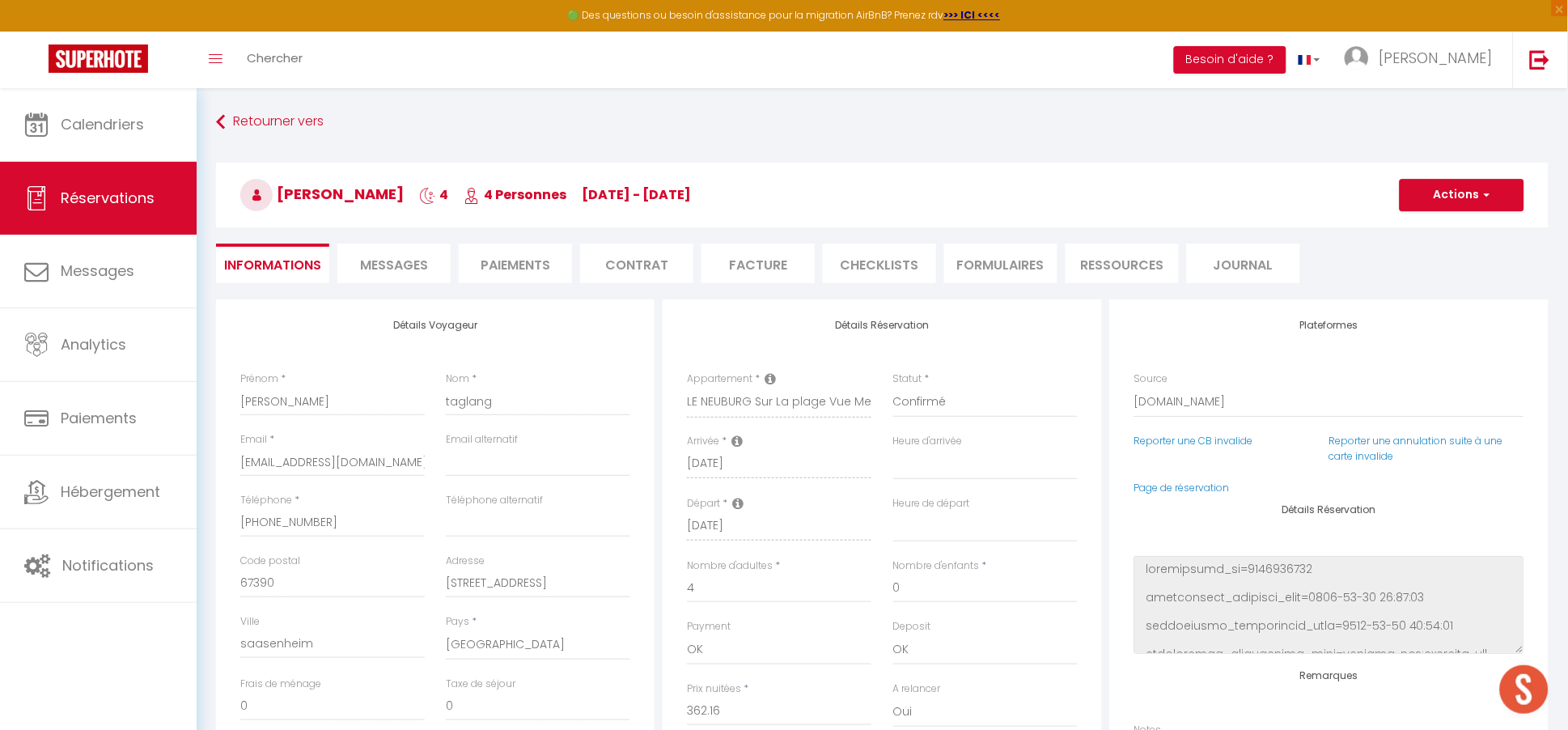
click at [412, 262] on span "Messages" at bounding box center [394, 264] width 68 height 18
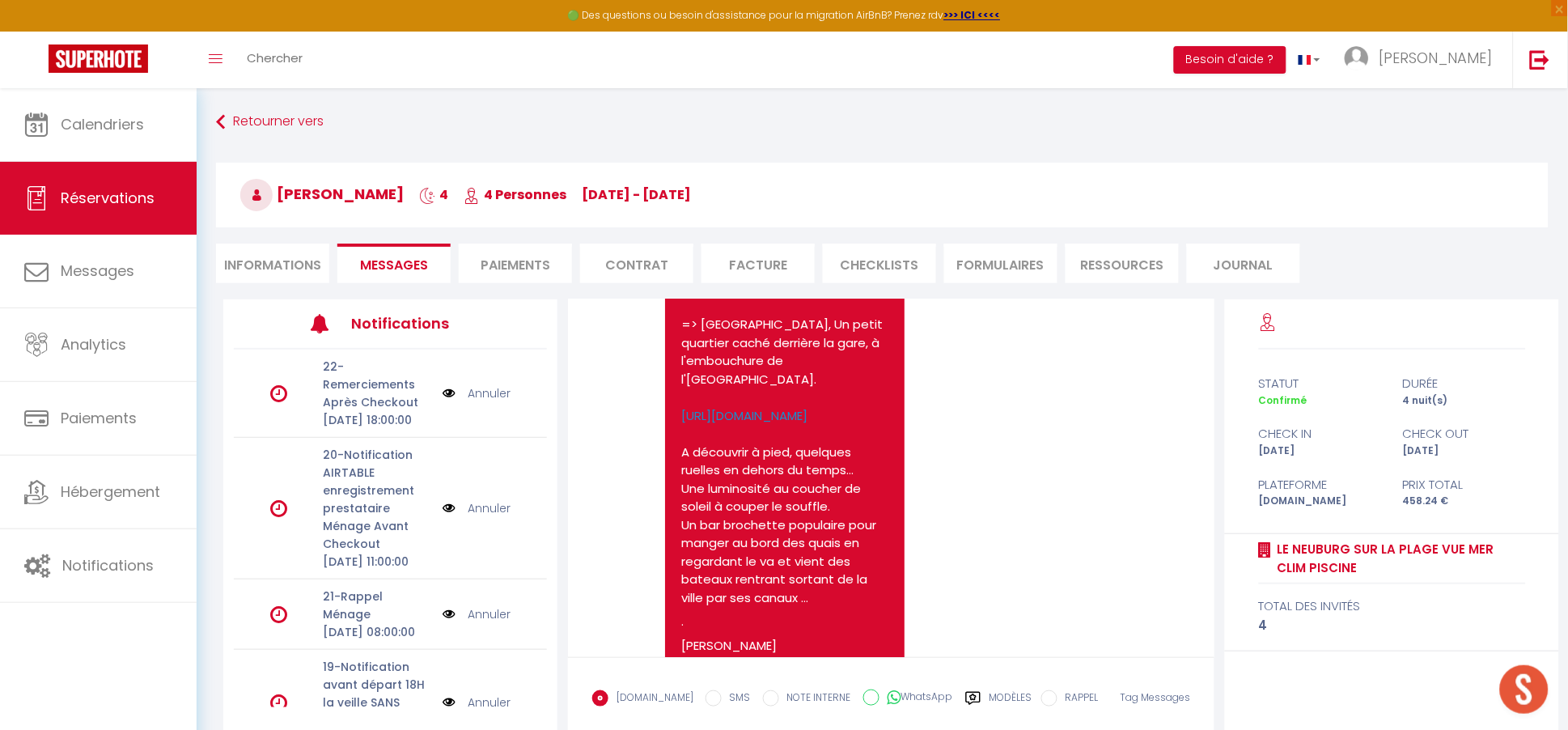
scroll to position [6297, 0]
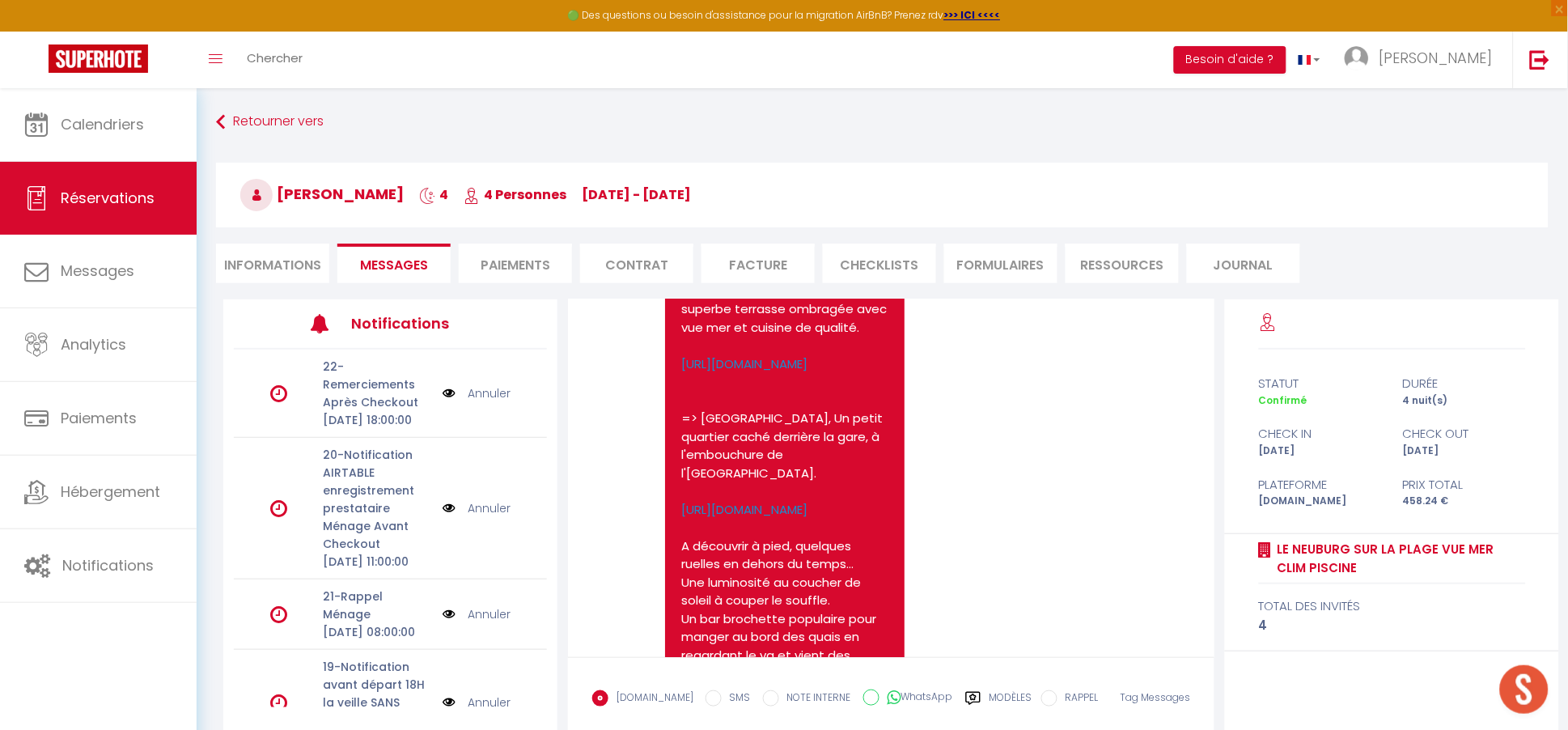
click at [850, 695] on div "Note Sms Bonjour [PERSON_NAME], . Je vous confirme votre réservation à [GEOGRAP…" at bounding box center [891, 550] width 647 height 502
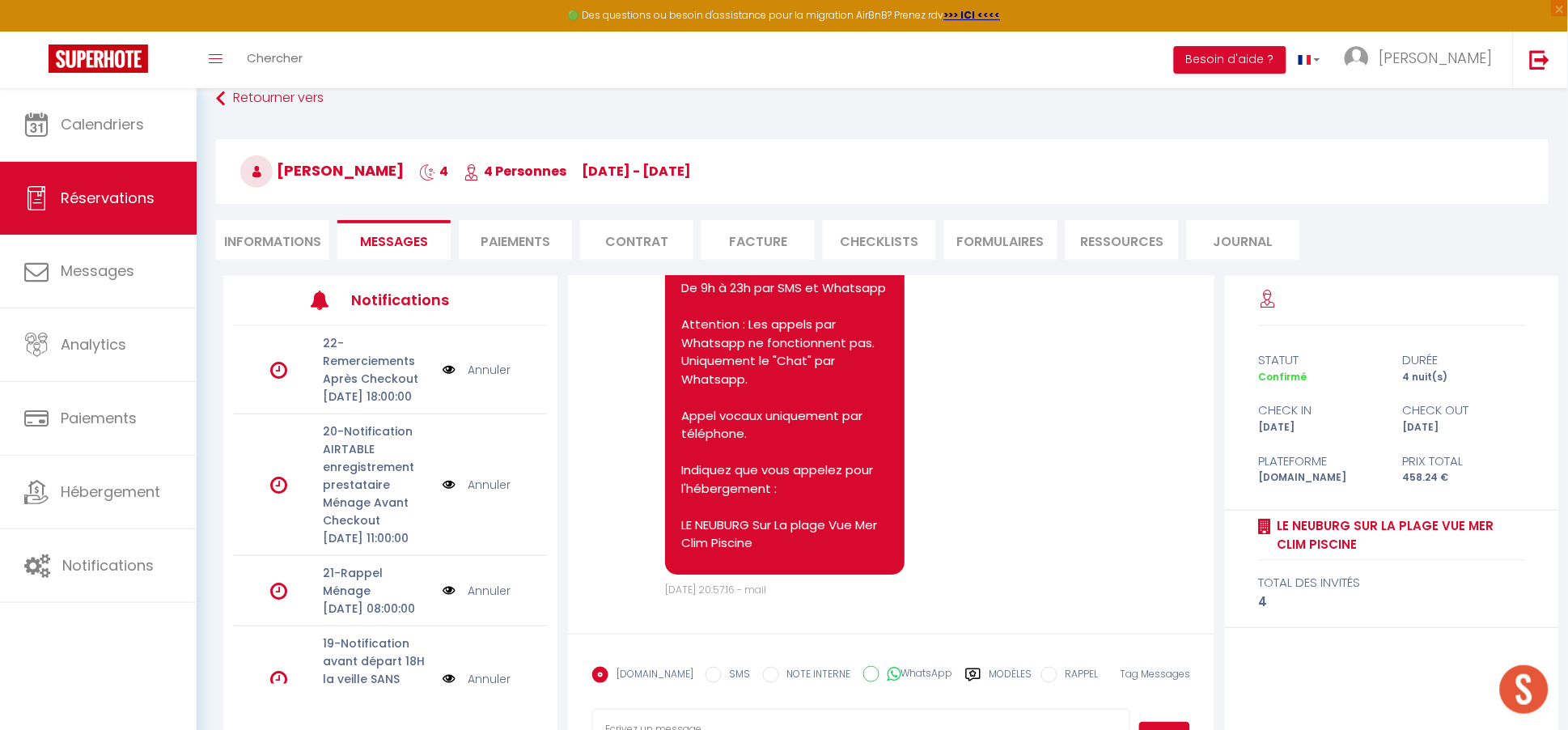
scroll to position [157, 0]
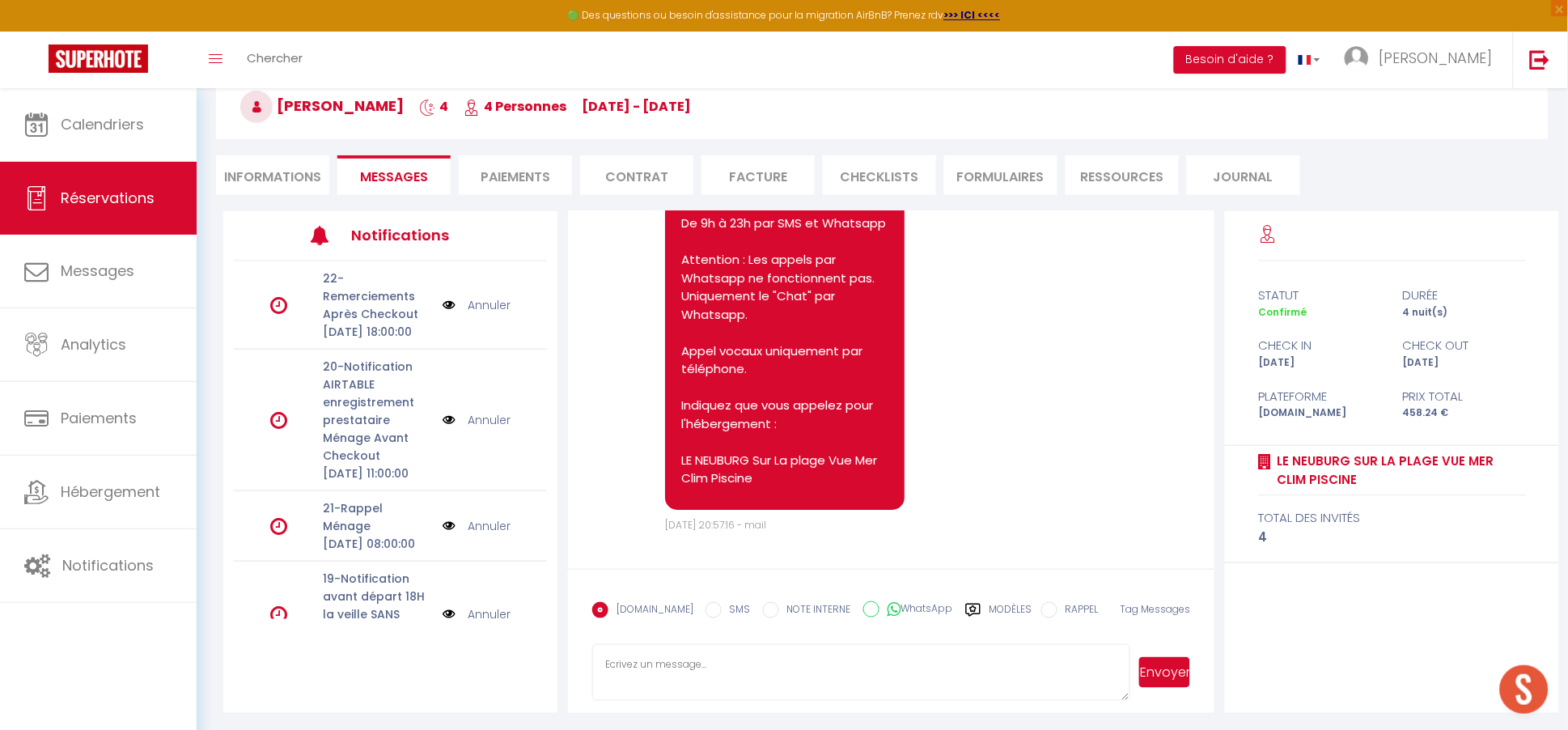
click at [673, 673] on textarea at bounding box center [861, 672] width 538 height 57
type textarea "b"
click at [887, 607] on icon at bounding box center [894, 609] width 14 height 16
click at [878, 607] on input "WhatsApp" at bounding box center [871, 609] width 16 height 16
radio input "true"
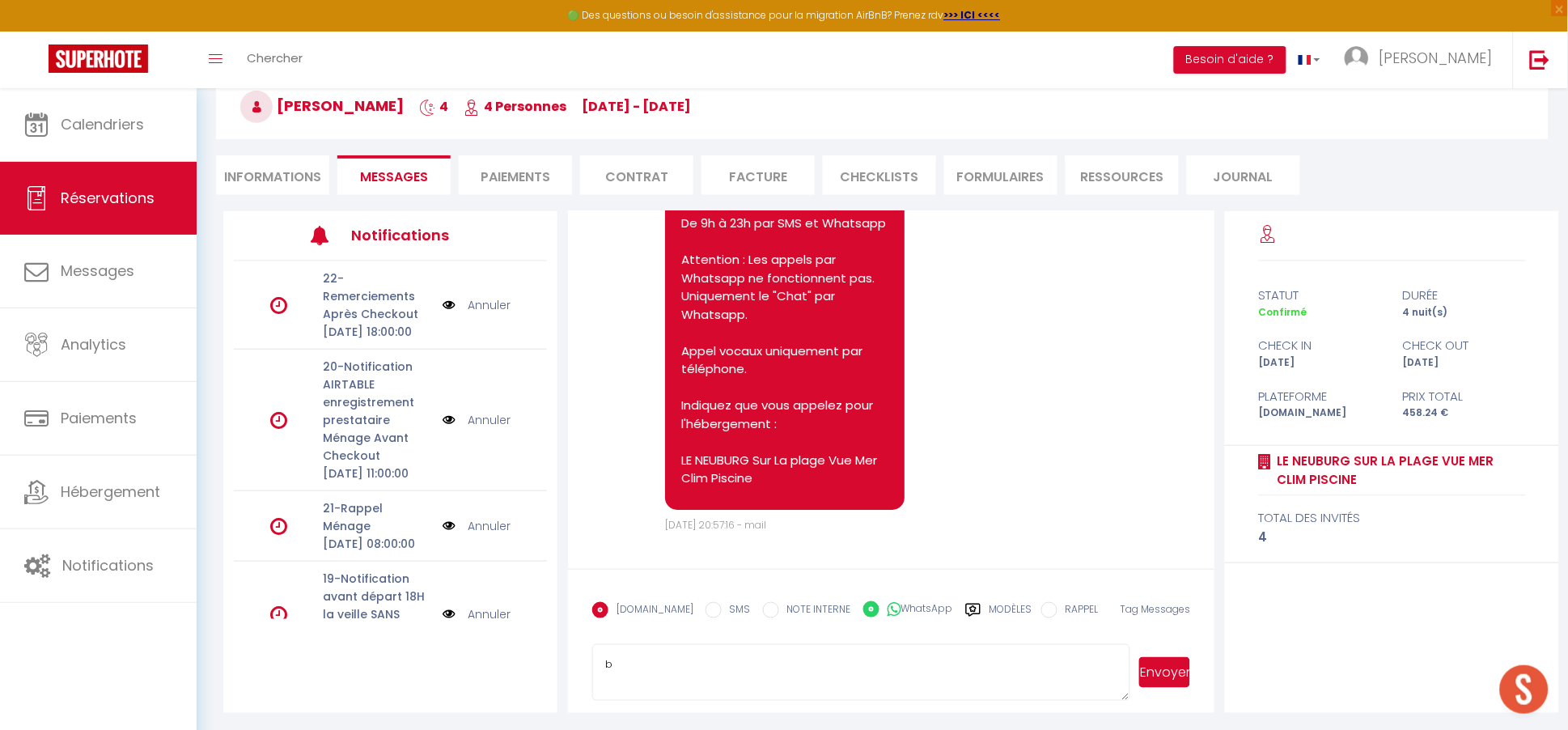
radio input "false"
click at [1164, 670] on button "Envoyer" at bounding box center [1165, 672] width 51 height 31
click at [661, 670] on textarea "b" at bounding box center [861, 672] width 538 height 57
click at [381, 105] on span "[PERSON_NAME]" at bounding box center [322, 105] width 164 height 20
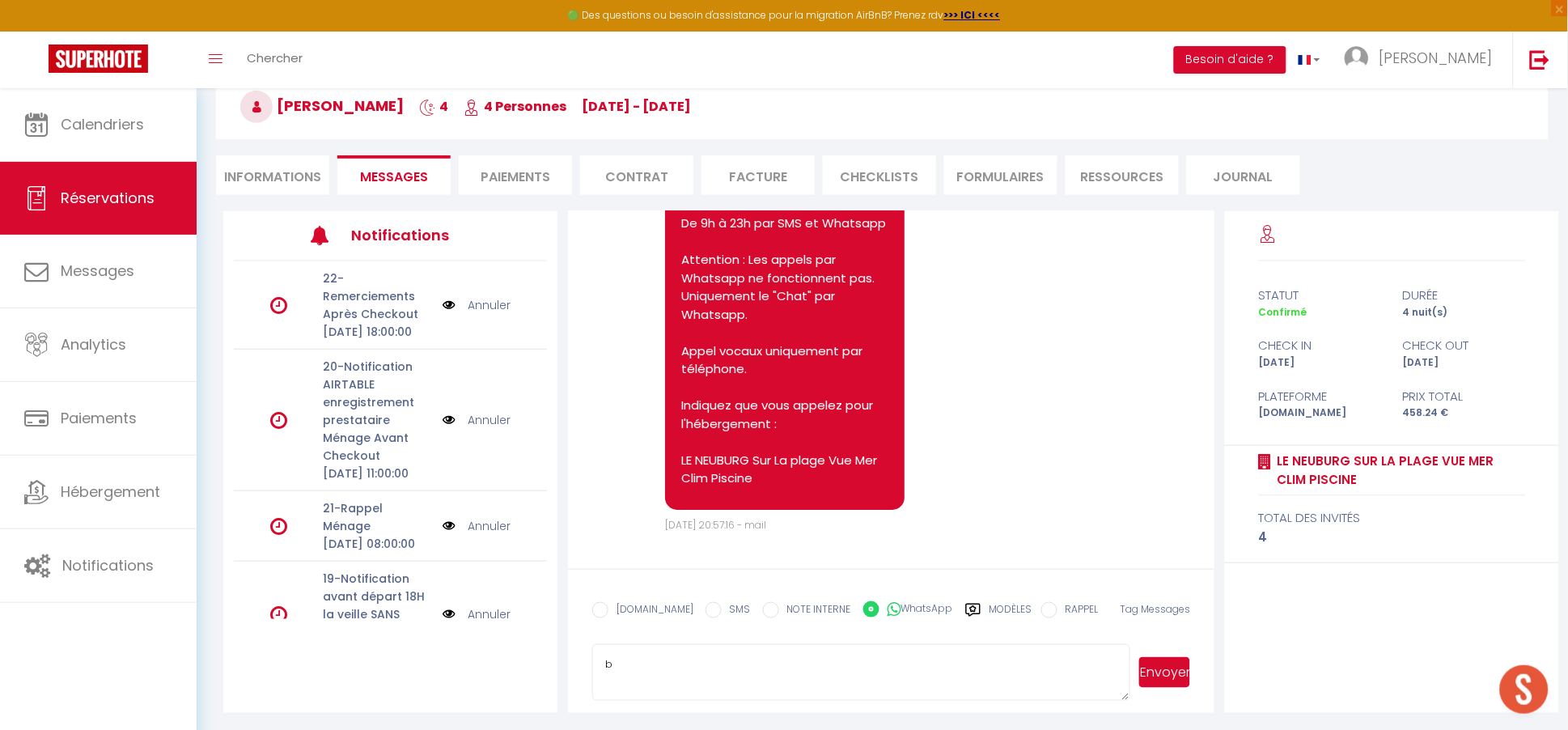
copy span "taglang"
